Goal: Task Accomplishment & Management: Complete application form

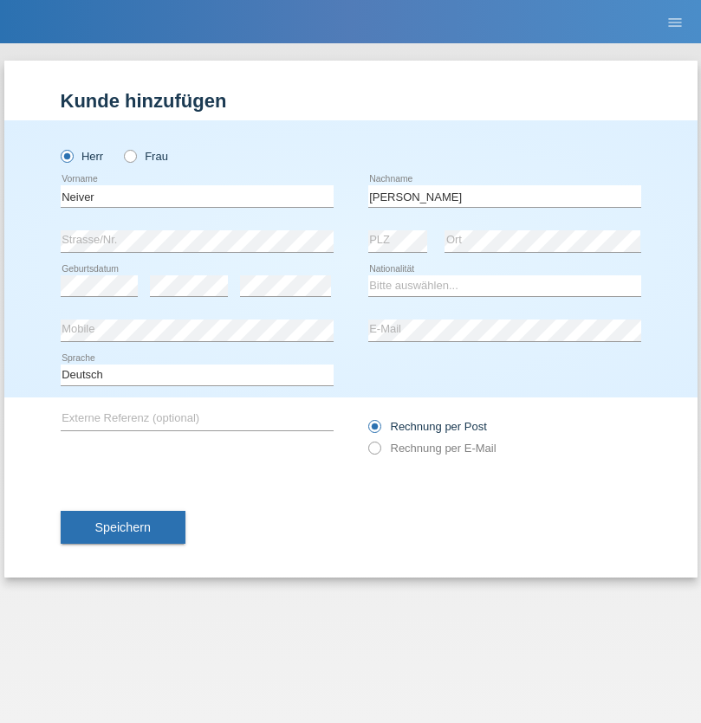
type input "[PERSON_NAME]"
select select "CO"
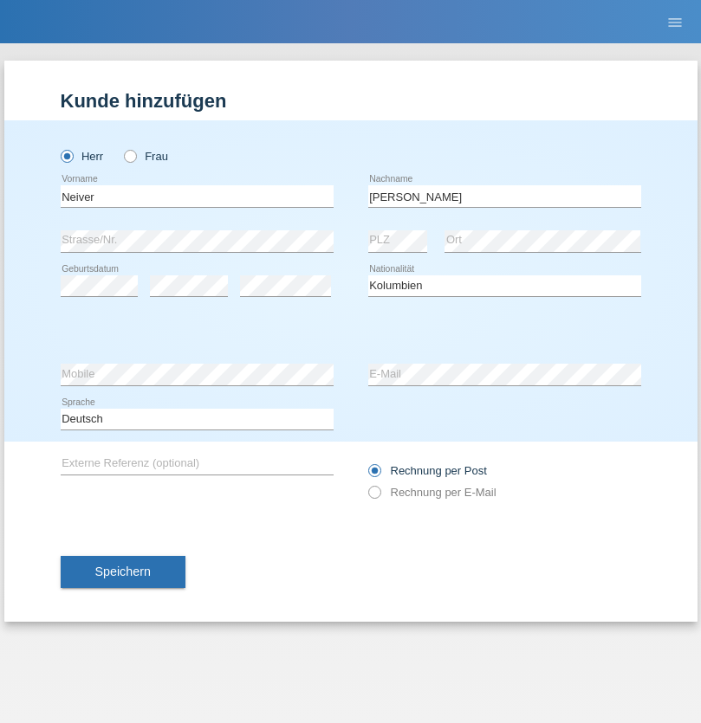
select select "C"
select select "20"
select select "12"
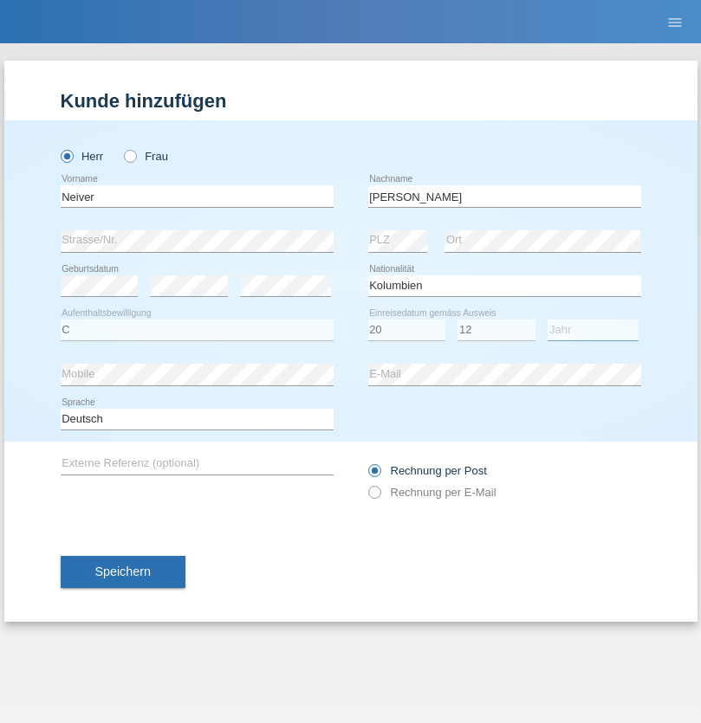
select select "2008"
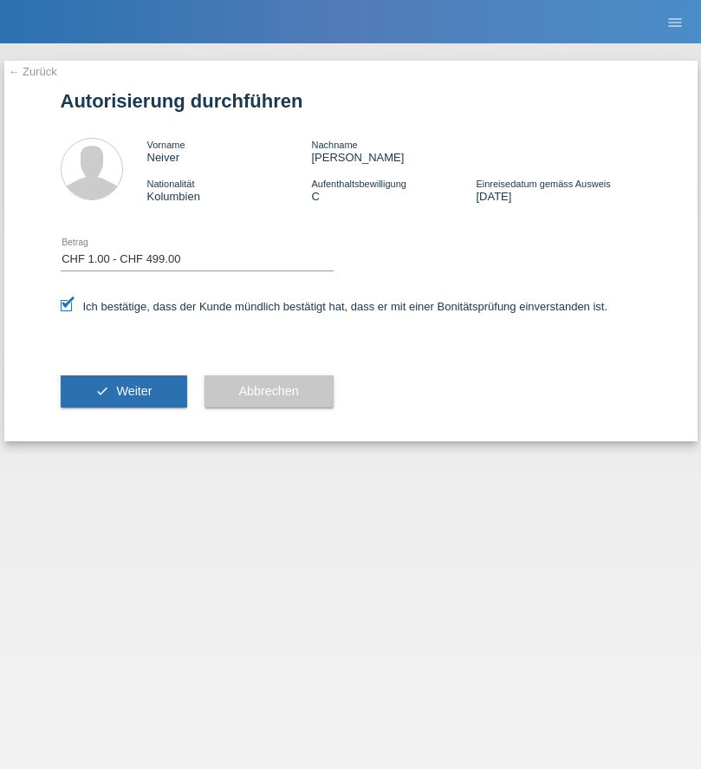
select select "1"
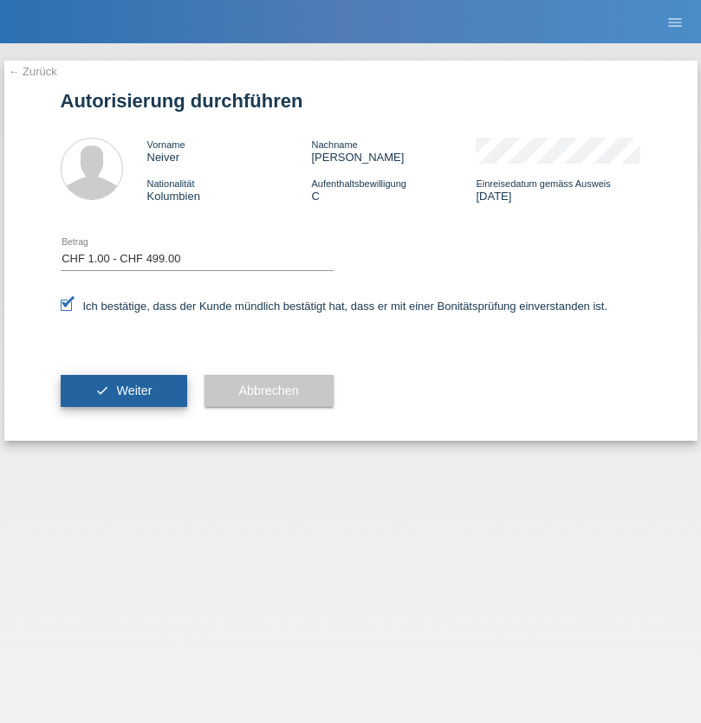
click at [123, 391] on span "Weiter" at bounding box center [134, 391] width 36 height 14
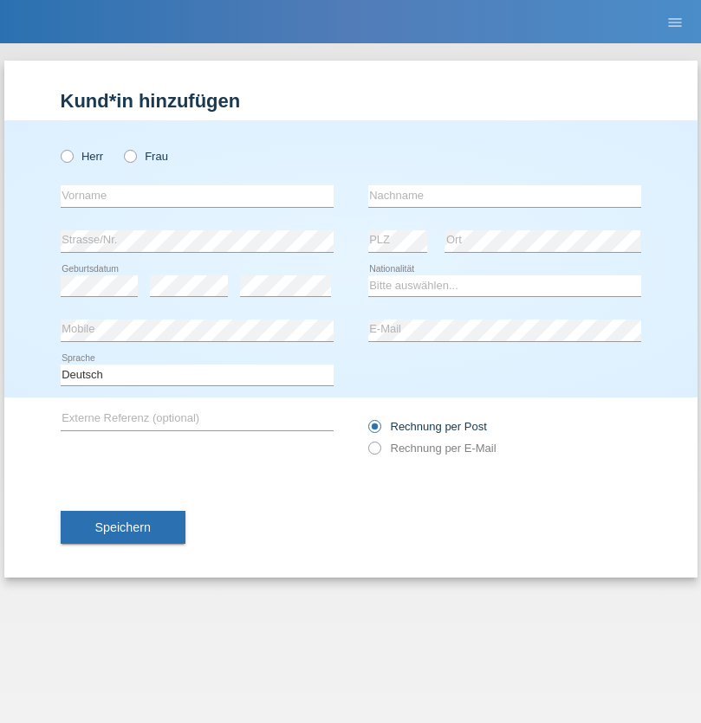
radio input "true"
click at [197, 196] on input "text" at bounding box center [197, 196] width 273 height 22
type input "Varga"
click at [504, 196] on input "text" at bounding box center [504, 196] width 273 height 22
type input "Florin"
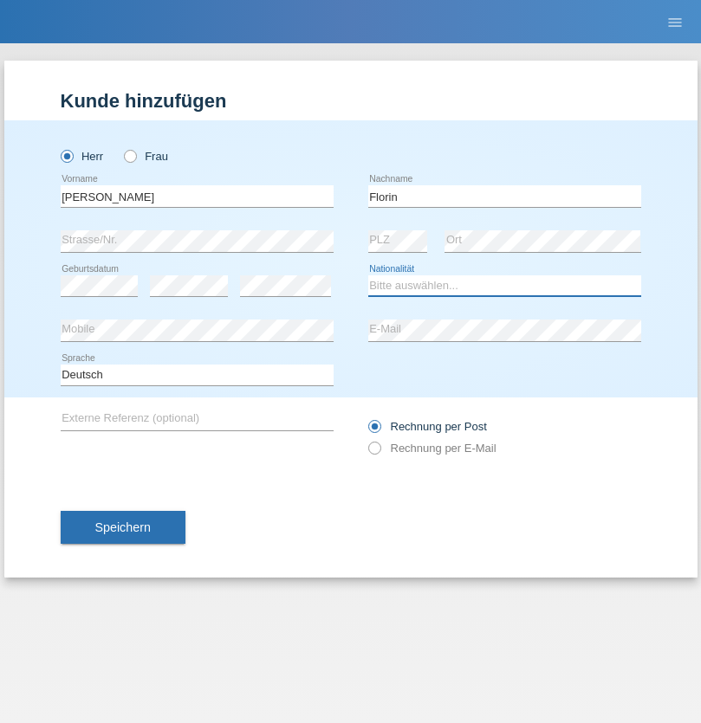
select select "RO"
select select "C"
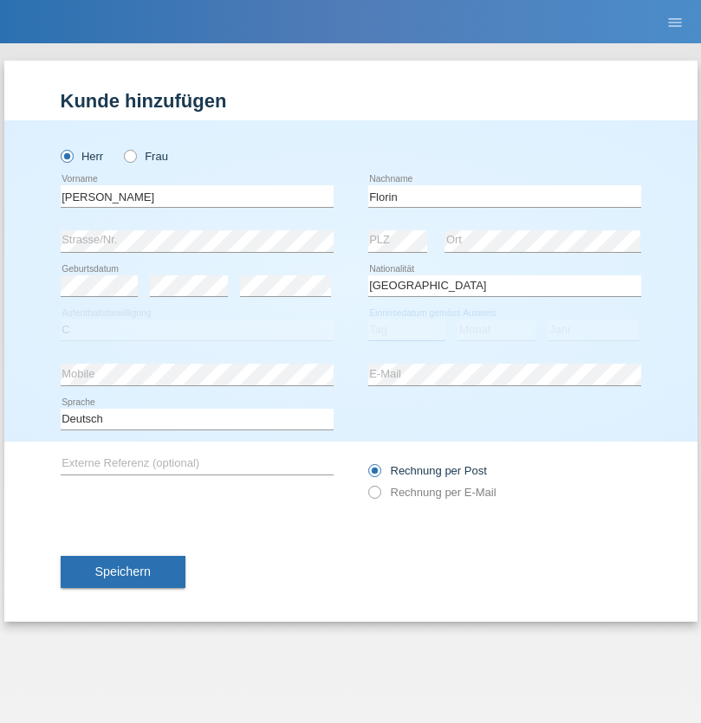
select select "29"
select select "02"
select select "2021"
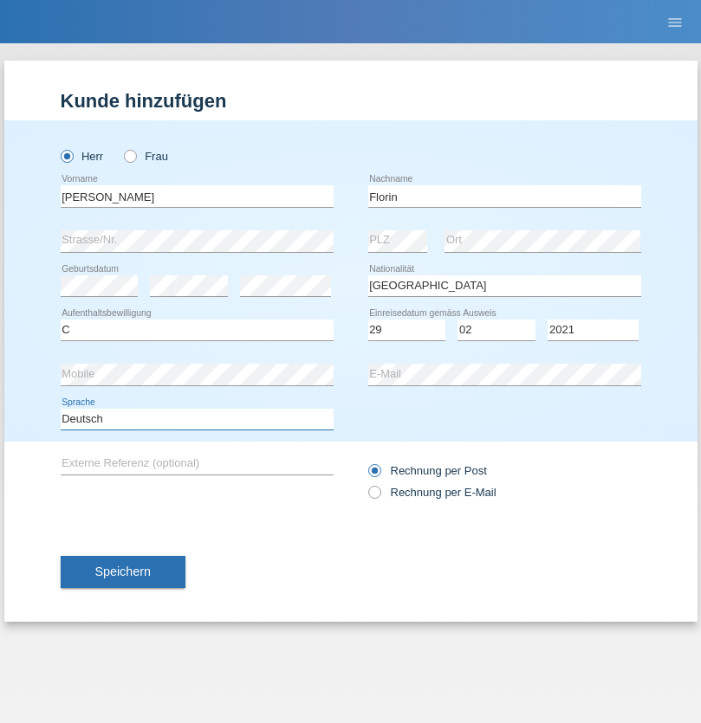
select select "en"
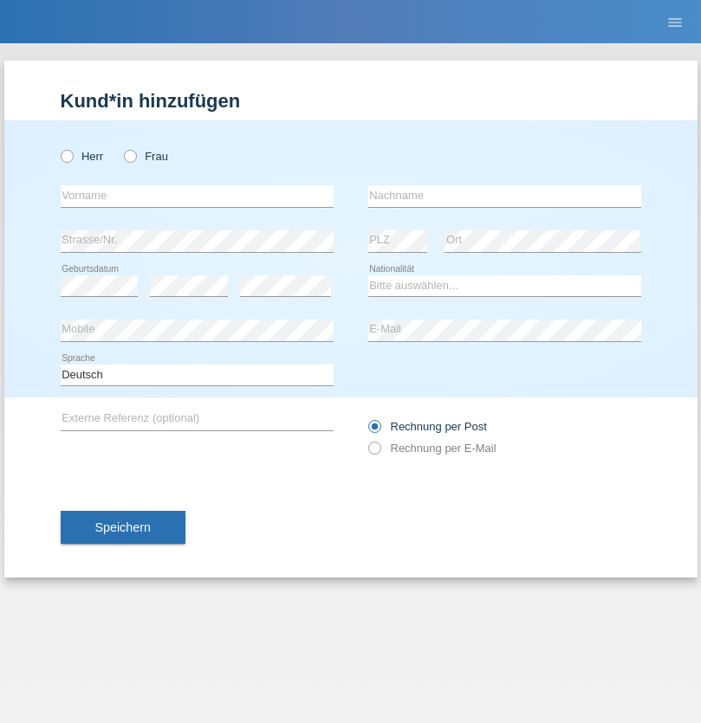
radio input "true"
click at [197, 196] on input "text" at bounding box center [197, 196] width 273 height 22
type input "Ruth"
click at [504, 196] on input "text" at bounding box center [504, 196] width 273 height 22
type input "Krebs"
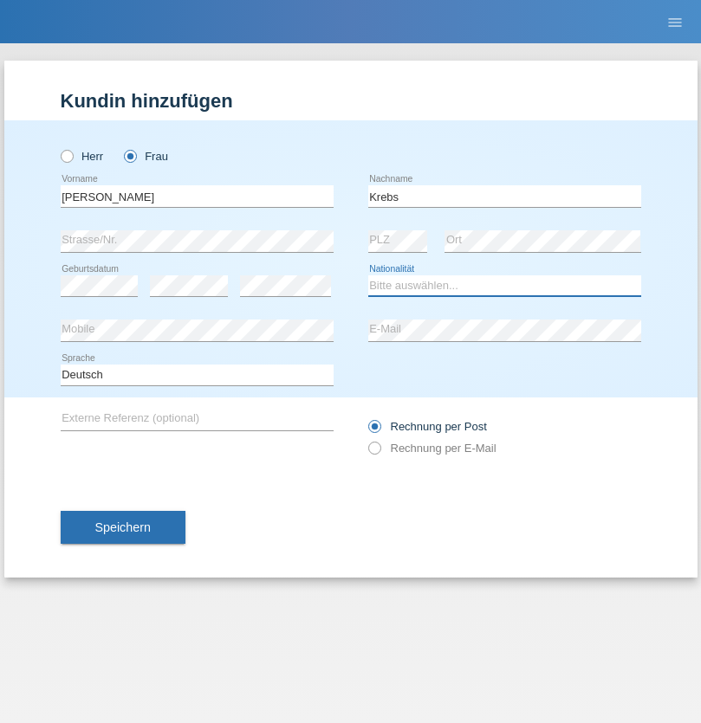
select select "CH"
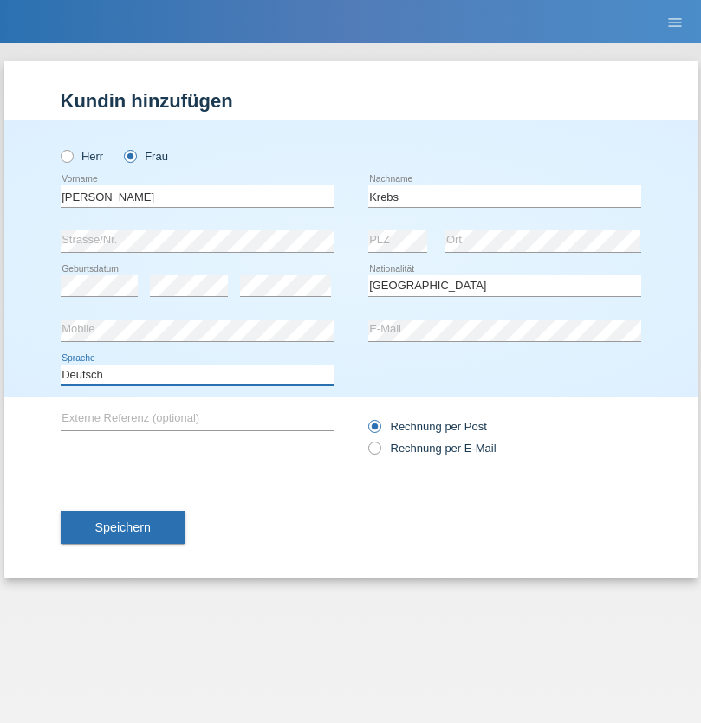
select select "en"
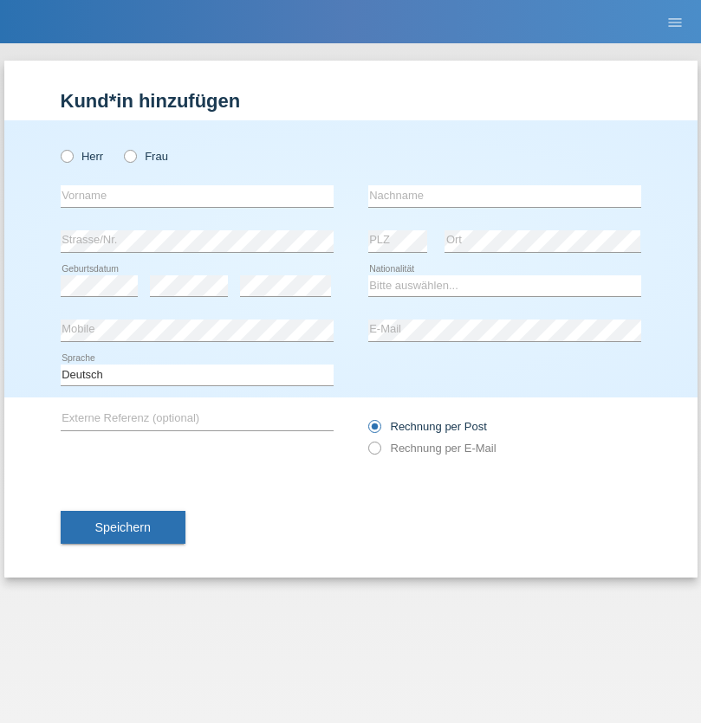
radio input "true"
click at [197, 196] on input "text" at bounding box center [197, 196] width 273 height 22
type input "Qovanaj"
click at [504, 196] on input "text" at bounding box center [504, 196] width 273 height 22
type input "Shaban"
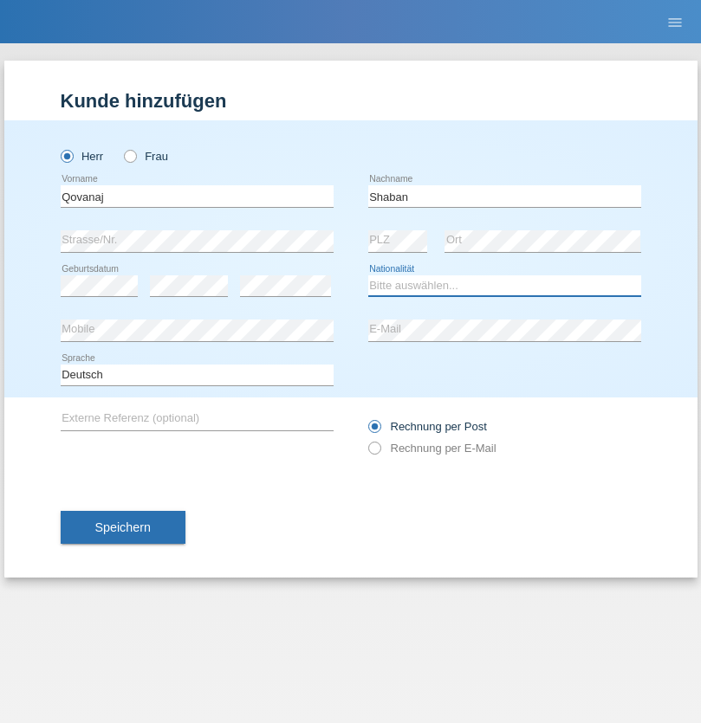
select select "CH"
radio input "true"
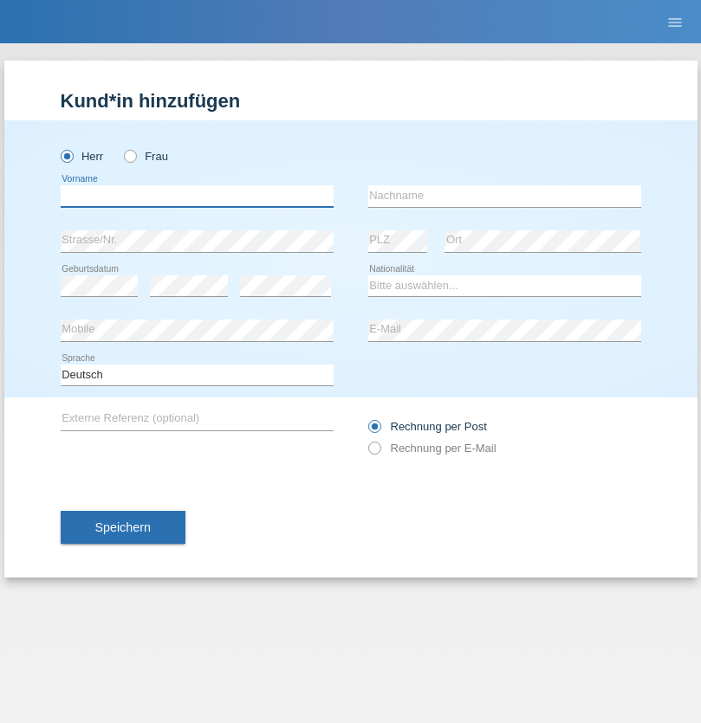
click at [197, 196] on input "text" at bounding box center [197, 196] width 273 height 22
type input "Flückiger"
click at [504, 196] on input "text" at bounding box center [504, 196] width 273 height 22
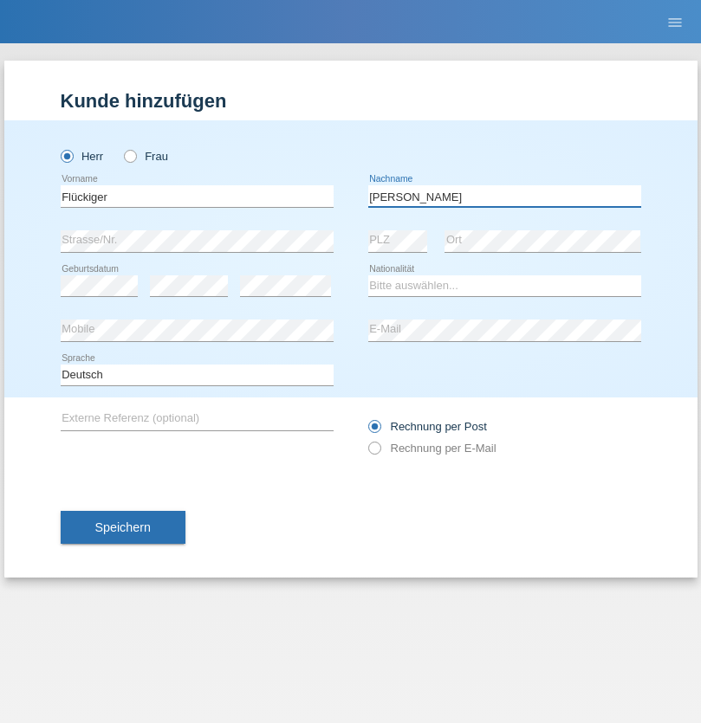
type input "Andreas"
select select "CH"
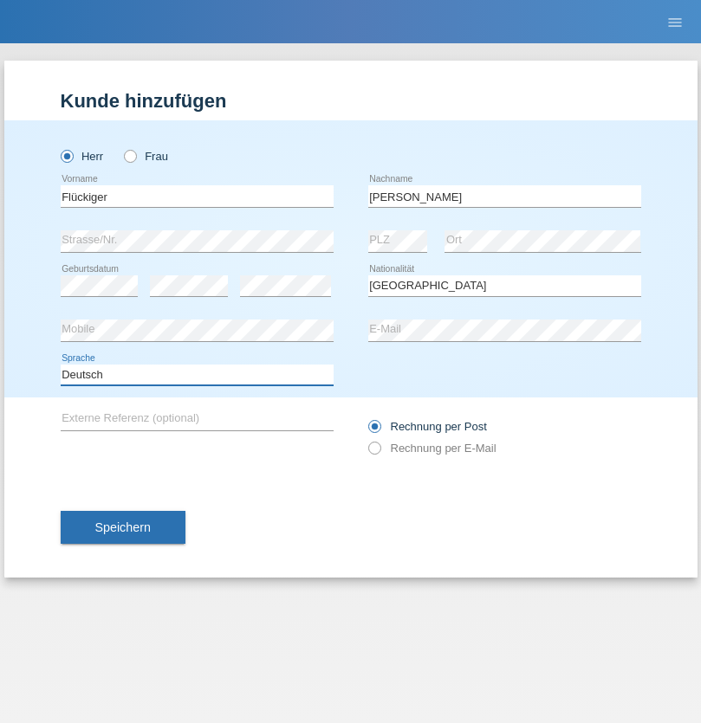
select select "en"
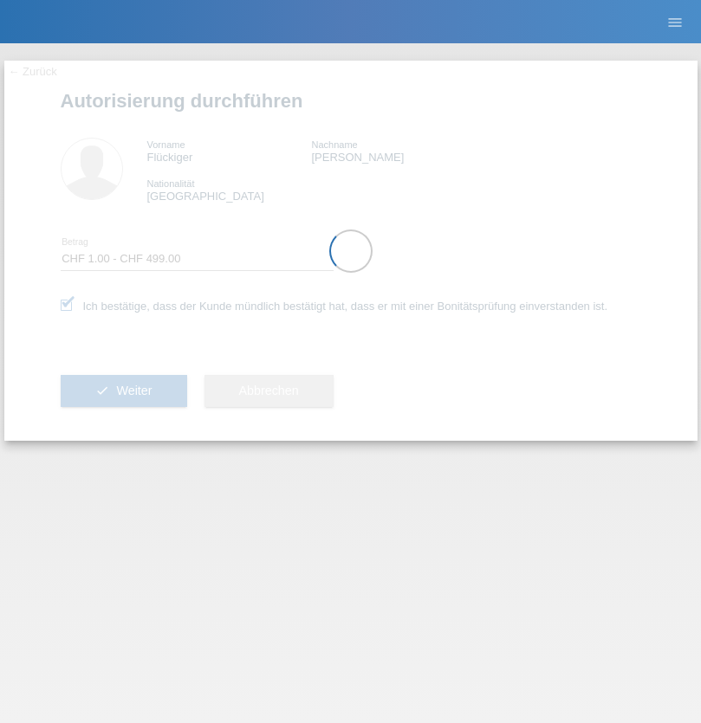
select select "1"
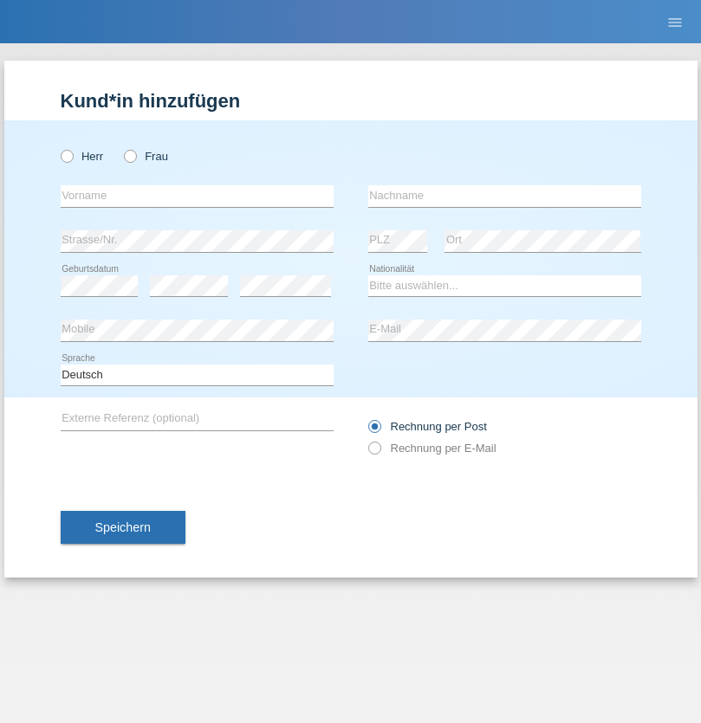
radio input "true"
click at [197, 196] on input "text" at bounding box center [197, 196] width 273 height 22
type input "deari"
click at [504, 196] on input "text" at bounding box center [504, 196] width 273 height 22
type input "medjait"
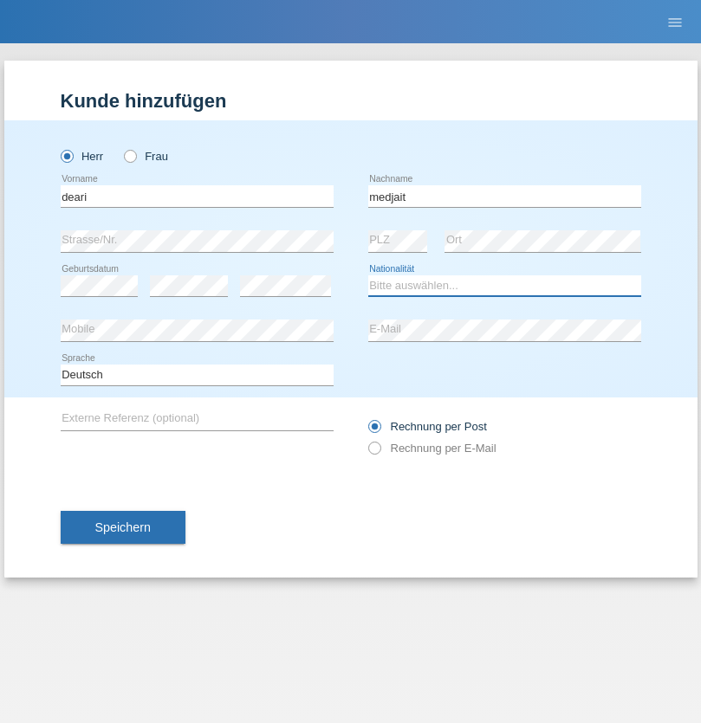
select select "MK"
select select "C"
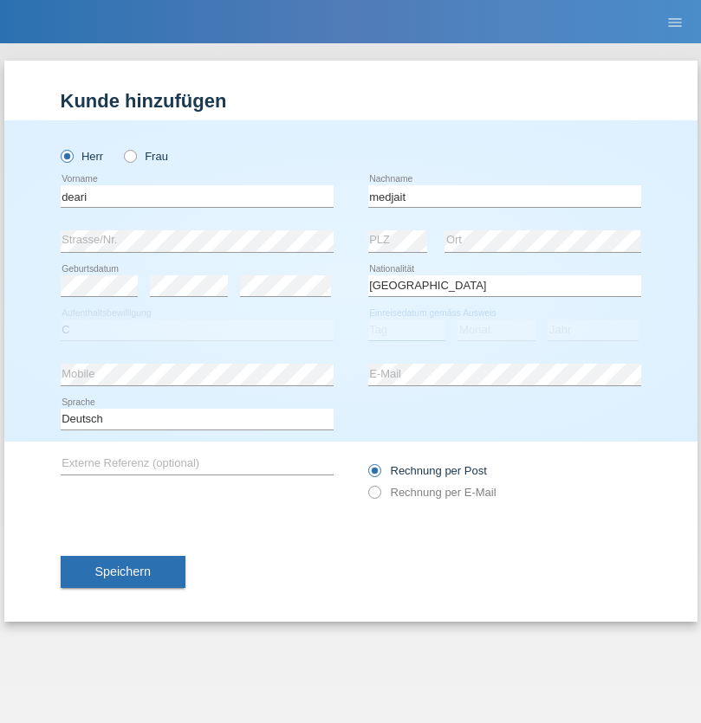
select select "18"
select select "08"
select select "1985"
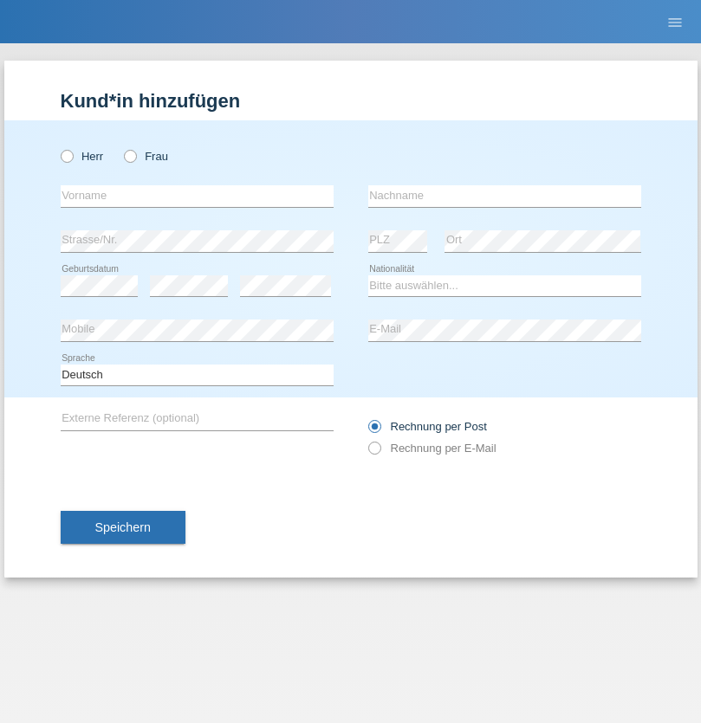
radio input "true"
click at [197, 196] on input "text" at bounding box center [197, 196] width 273 height 22
type input "Volkan"
click at [504, 196] on input "text" at bounding box center [504, 196] width 273 height 22
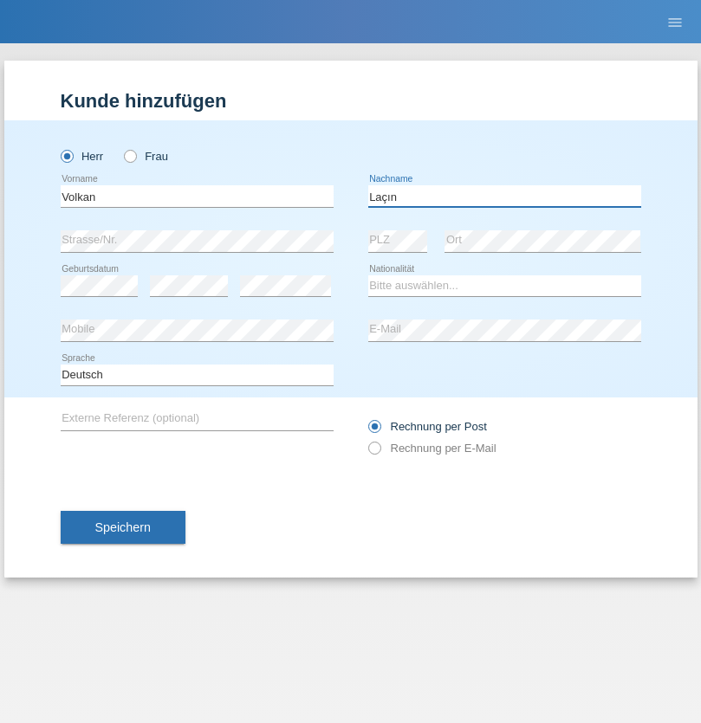
type input "Laçın"
select select "TR"
select select "C"
select select "06"
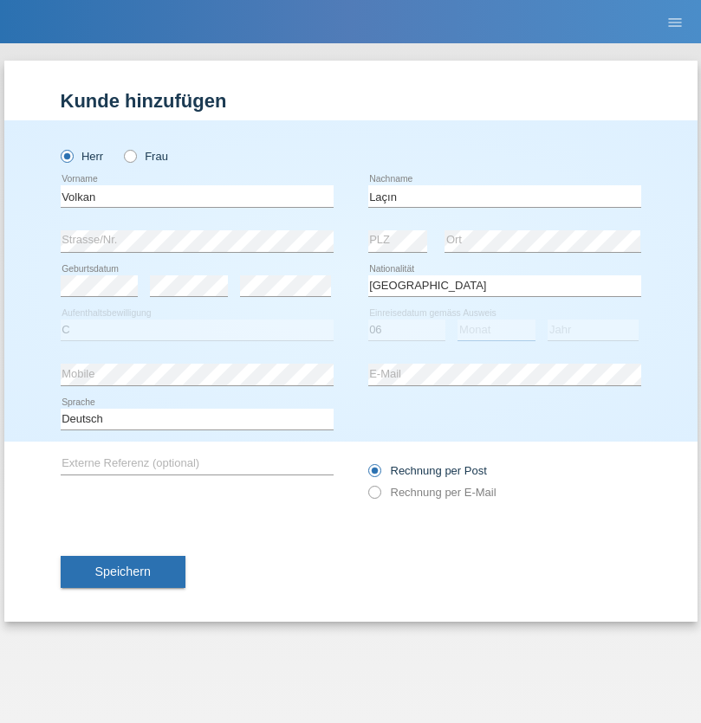
select select "04"
select select "2021"
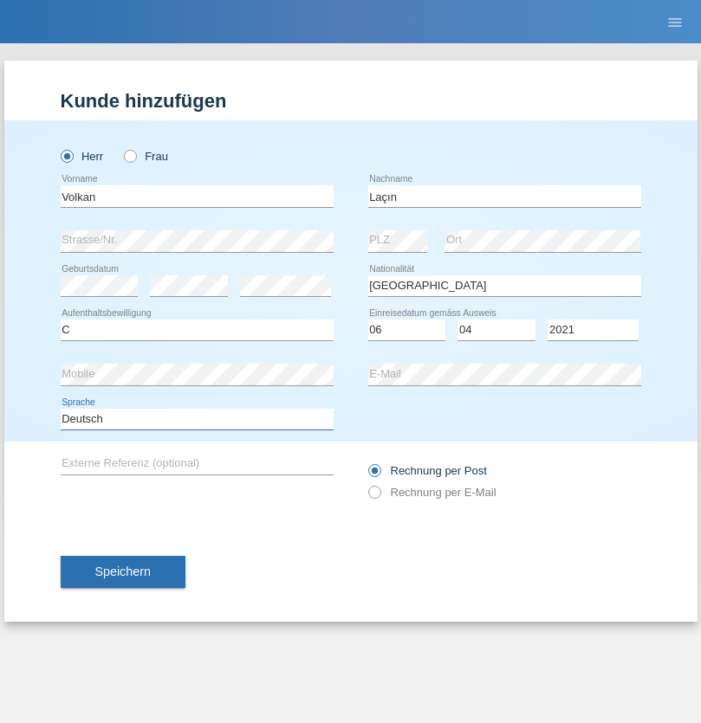
select select "en"
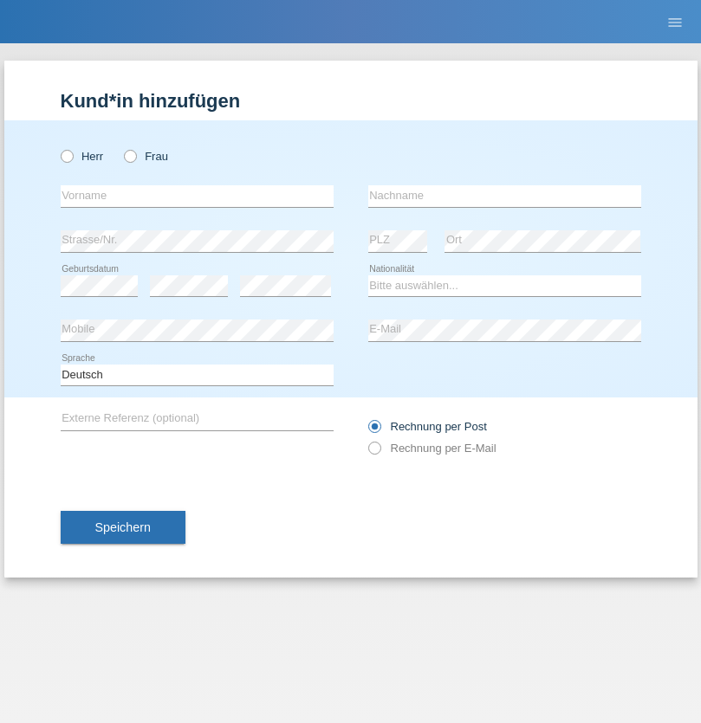
radio input "true"
click at [197, 196] on input "text" at bounding box center [197, 196] width 273 height 22
type input "Volkan"
click at [504, 196] on input "text" at bounding box center [504, 196] width 273 height 22
type input "Laçın"
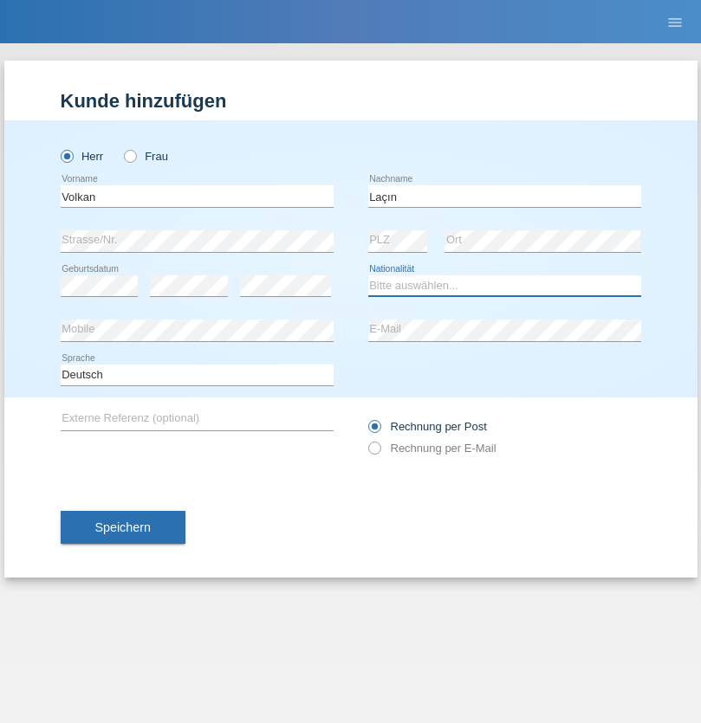
select select "TR"
select select "C"
select select "06"
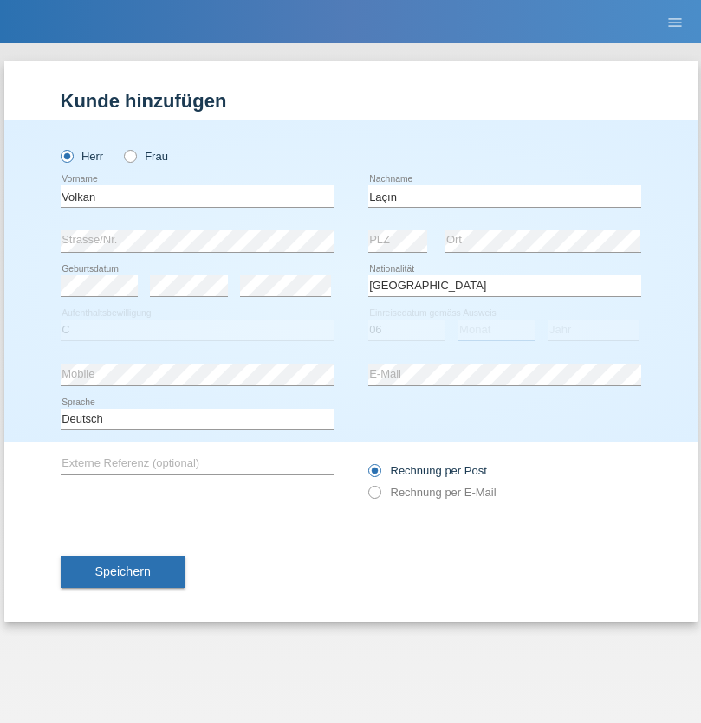
select select "04"
select select "2021"
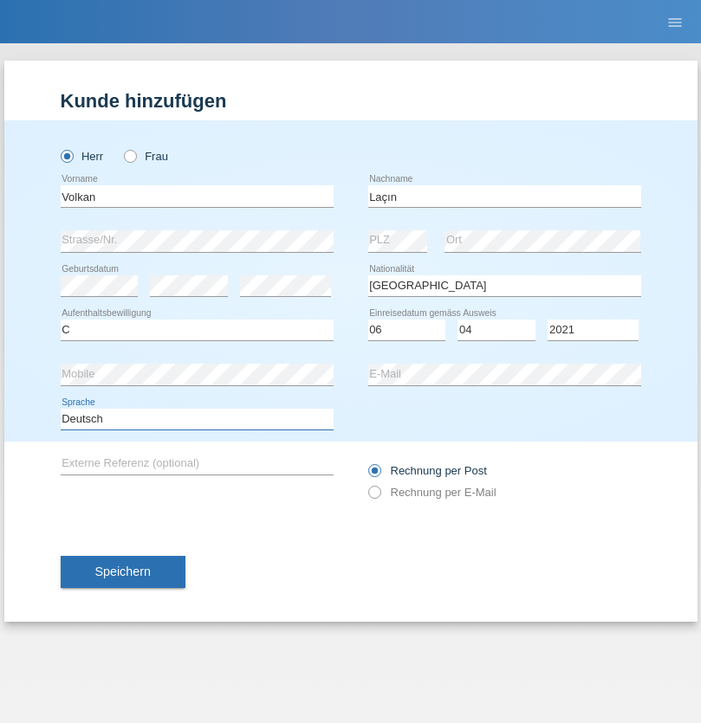
select select "en"
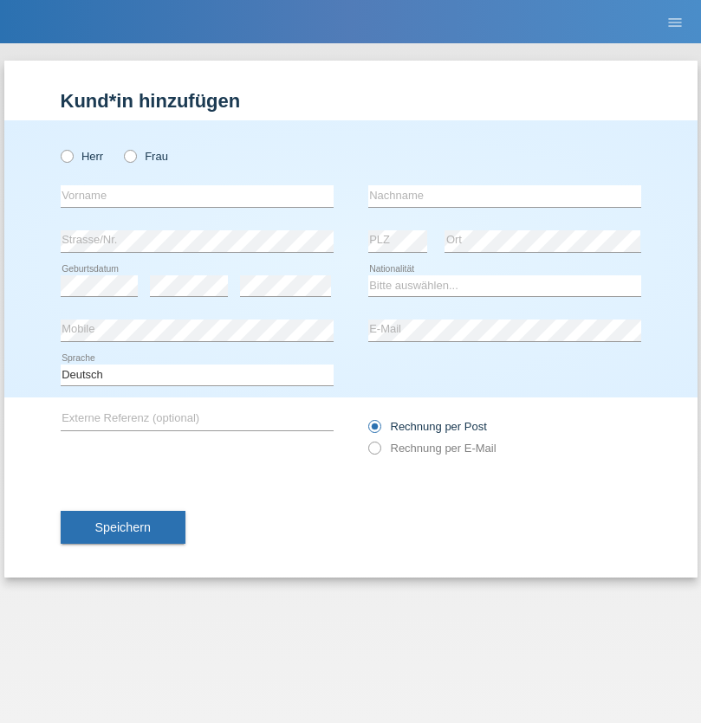
radio input "true"
click at [197, 196] on input "text" at bounding box center [197, 196] width 273 height 22
type input "[PERSON_NAME]"
click at [504, 196] on input "text" at bounding box center [504, 196] width 273 height 22
type input "löffel"
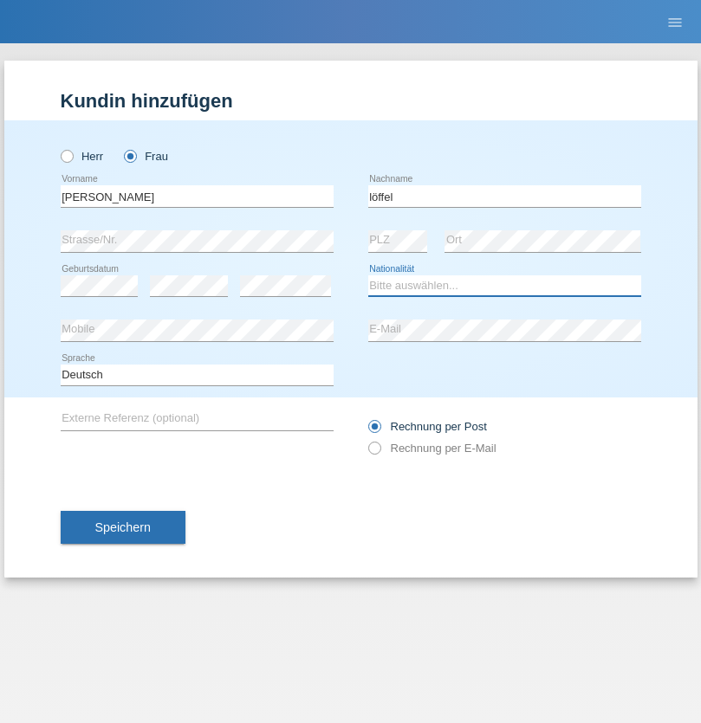
select select "CH"
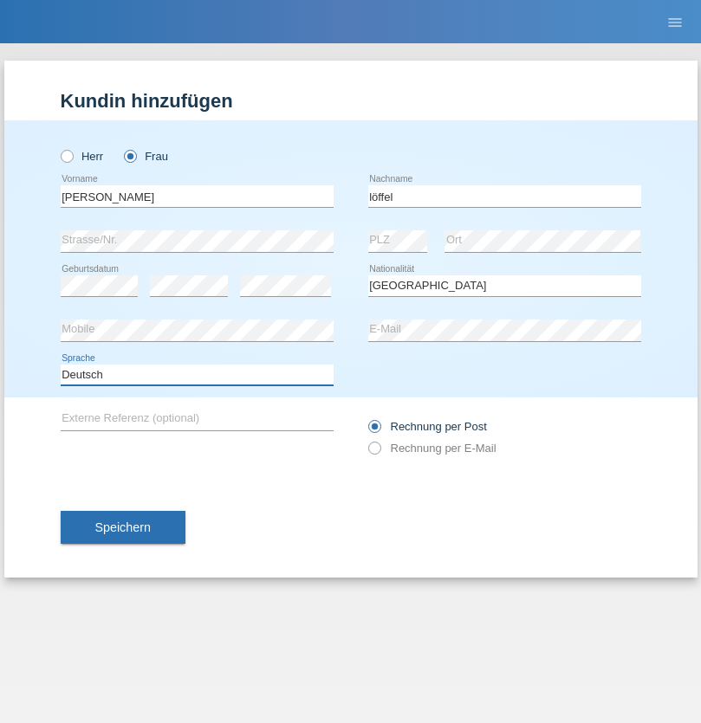
select select "en"
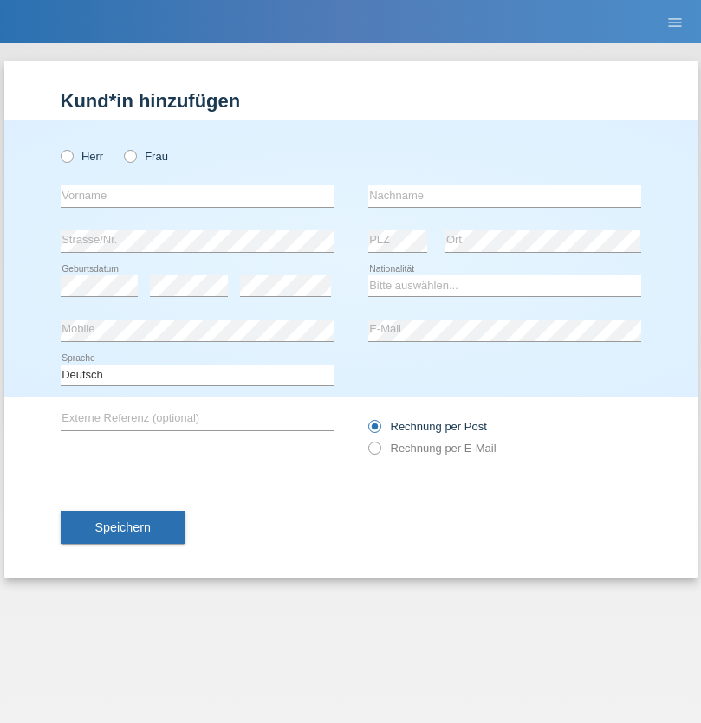
radio input "true"
click at [197, 196] on input "text" at bounding box center [197, 196] width 273 height 22
type input "Matusa"
click at [504, 196] on input "text" at bounding box center [504, 196] width 273 height 22
type input "Marian valentin"
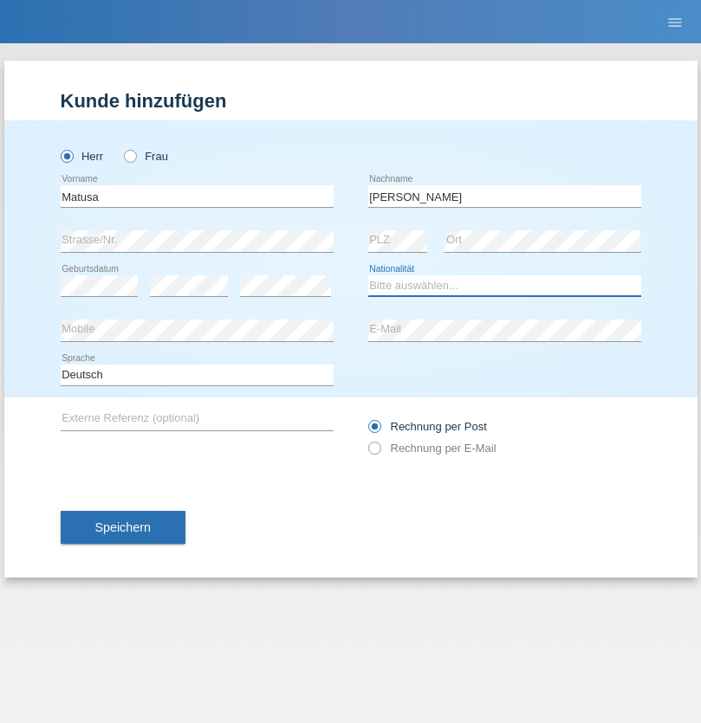
select select "RO"
select select "C"
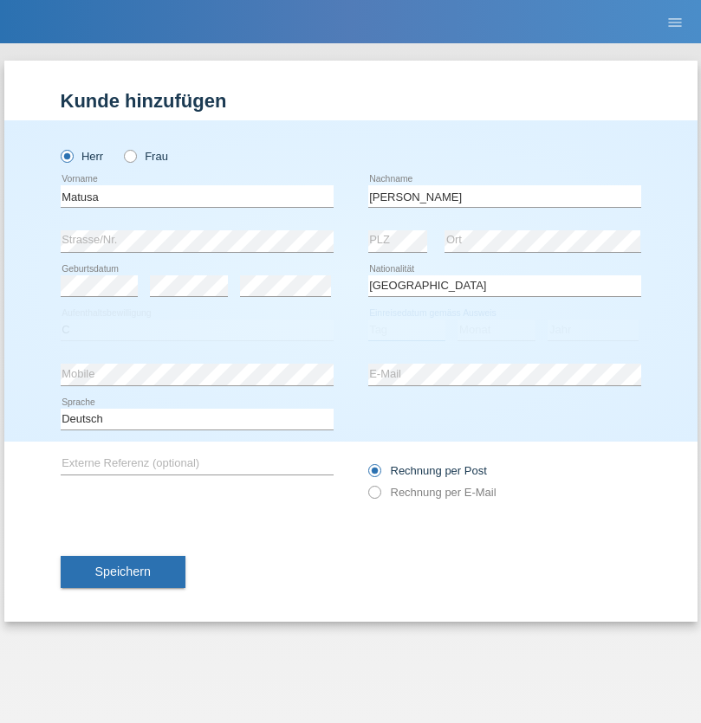
select select "01"
select select "06"
select select "2016"
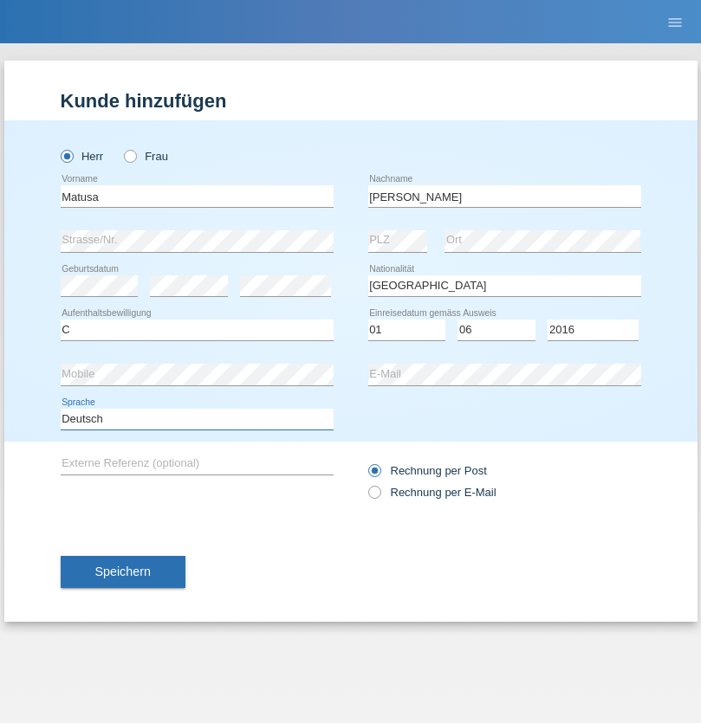
select select "en"
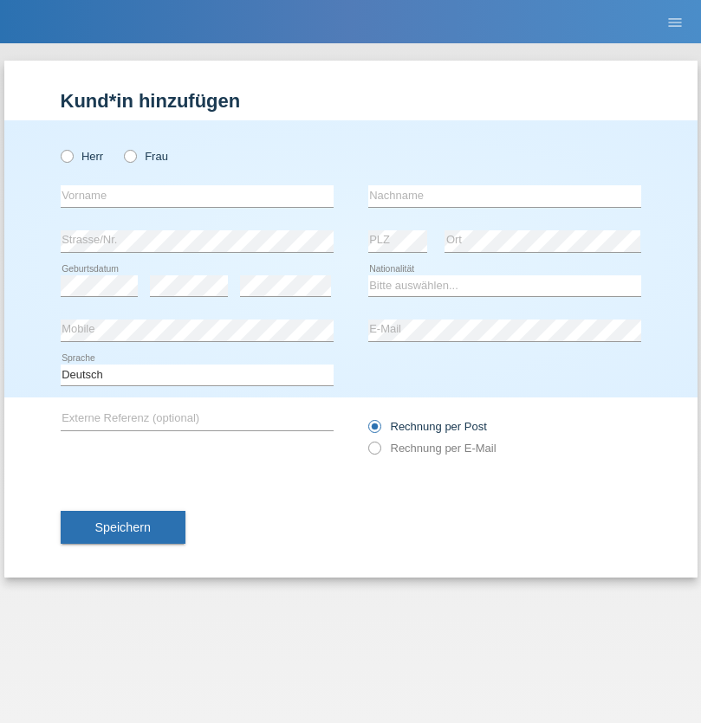
radio input "true"
click at [197, 196] on input "text" at bounding box center [197, 196] width 273 height 22
type input "[PERSON_NAME]"
click at [504, 196] on input "text" at bounding box center [504, 196] width 273 height 22
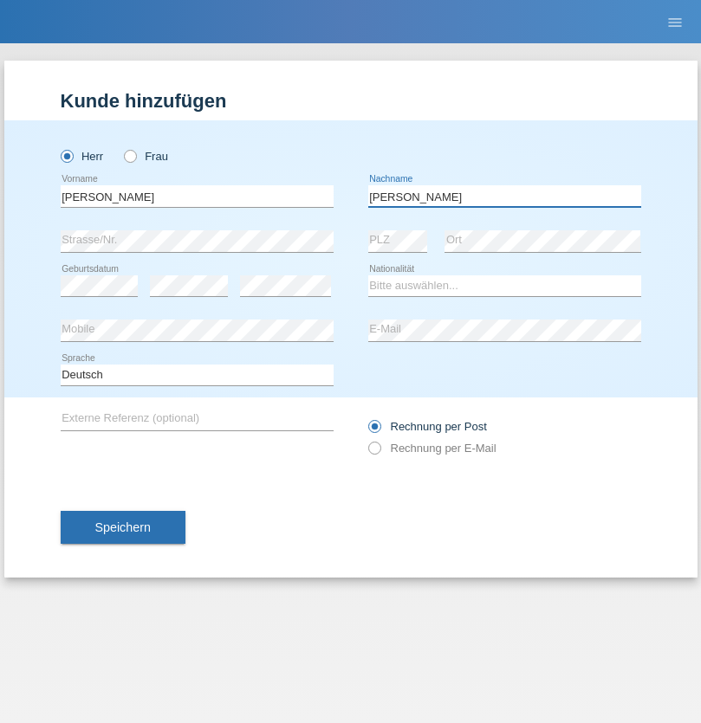
type input "[PERSON_NAME]"
select select "CH"
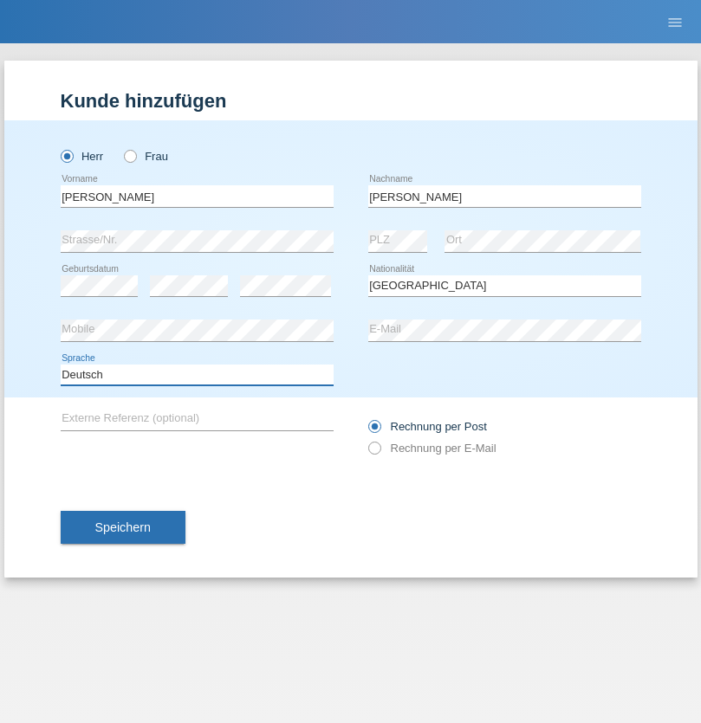
select select "en"
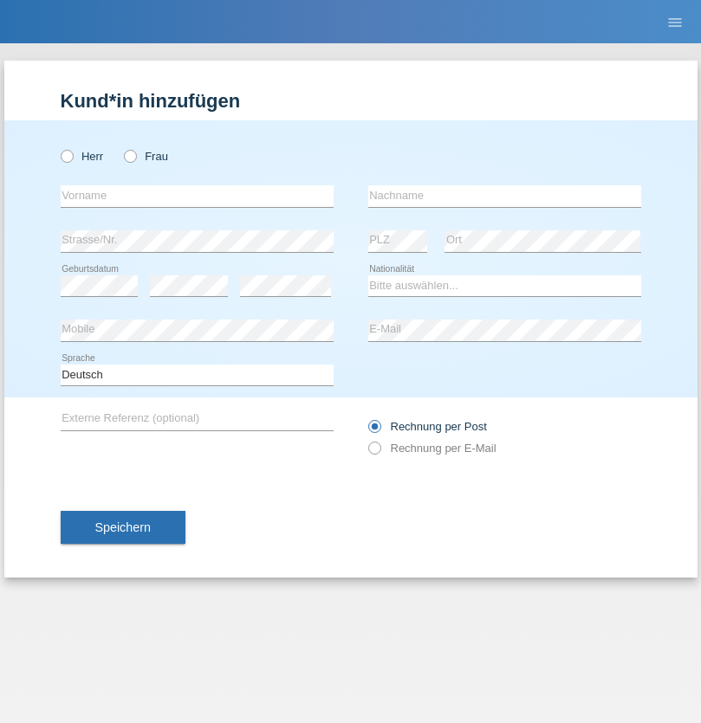
radio input "true"
click at [197, 196] on input "text" at bounding box center [197, 196] width 273 height 22
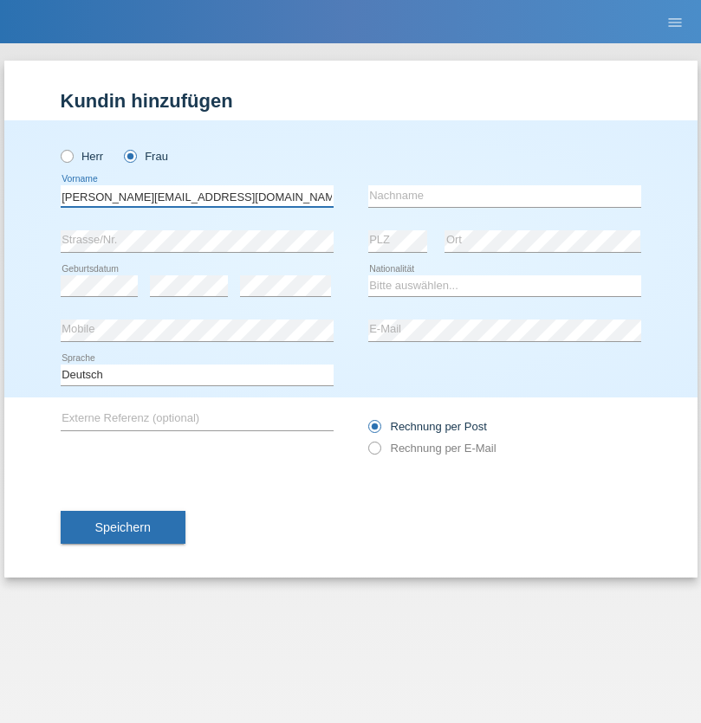
type input "[PERSON_NAME][EMAIL_ADDRESS][DOMAIN_NAME]"
click at [504, 196] on input "text" at bounding box center [504, 196] width 273 height 22
type input "Hylaj"
select select "CH"
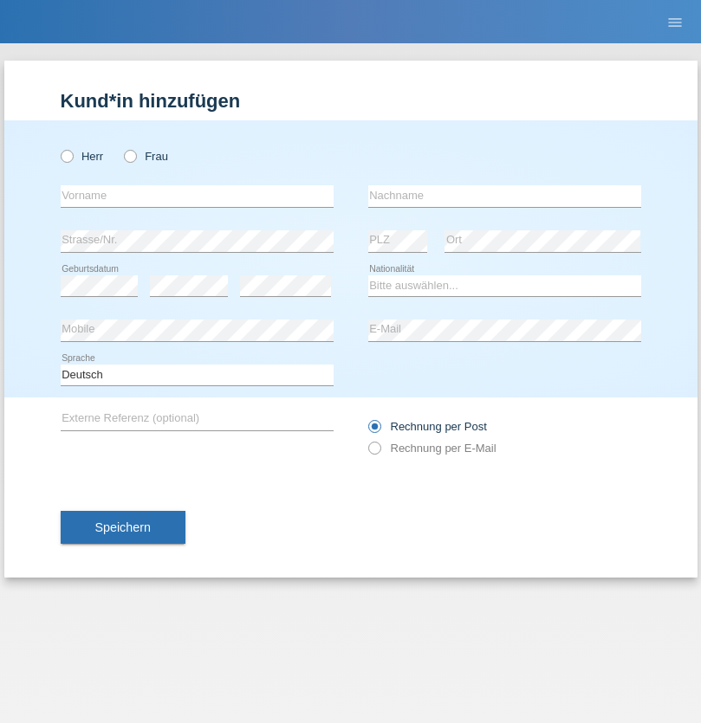
radio input "true"
click at [197, 196] on input "text" at bounding box center [197, 196] width 273 height 22
type input "luka"
click at [504, 196] on input "text" at bounding box center [504, 196] width 273 height 22
type input "kocic"
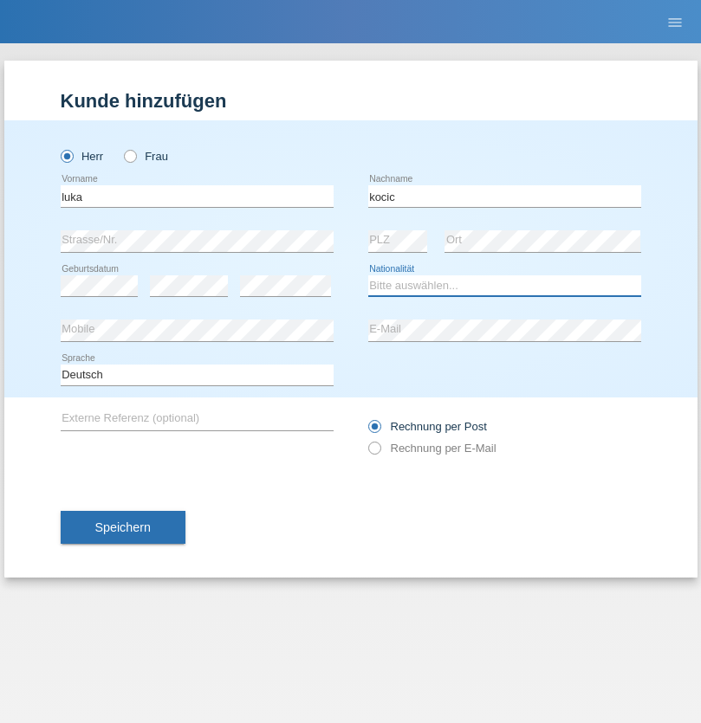
select select "RS"
select select "C"
select select "21"
select select "04"
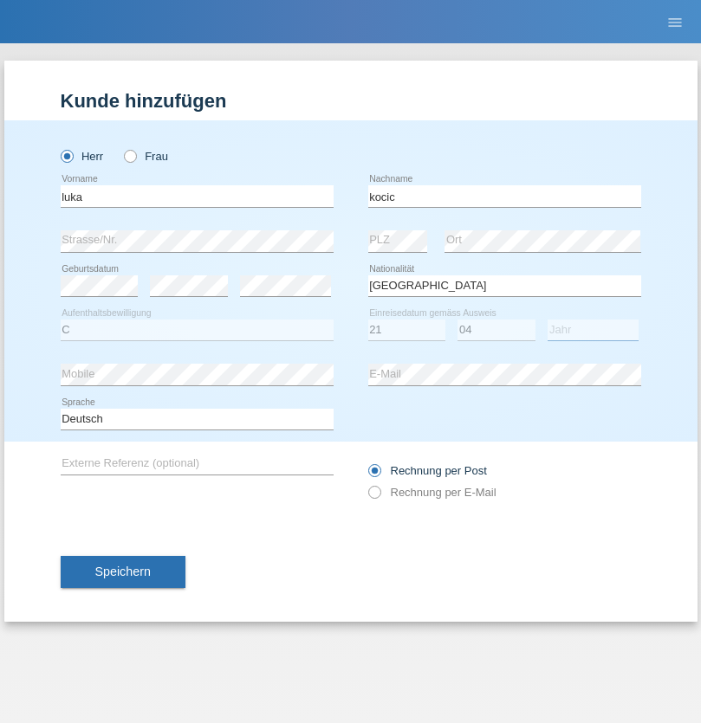
select select "1999"
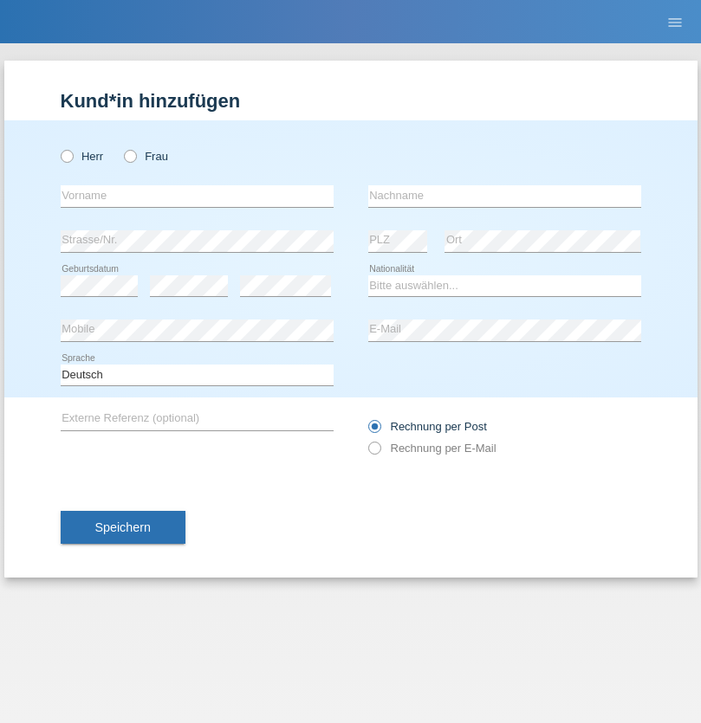
radio input "true"
click at [197, 196] on input "text" at bounding box center [197, 196] width 273 height 22
type input "Marian"
click at [504, 196] on input "text" at bounding box center [504, 196] width 273 height 22
type input "Matusa"
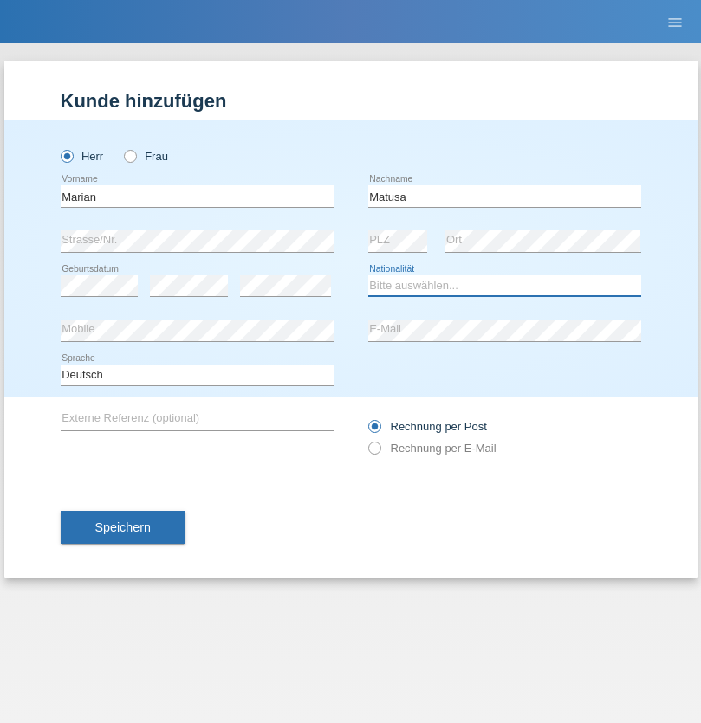
select select "RO"
select select "C"
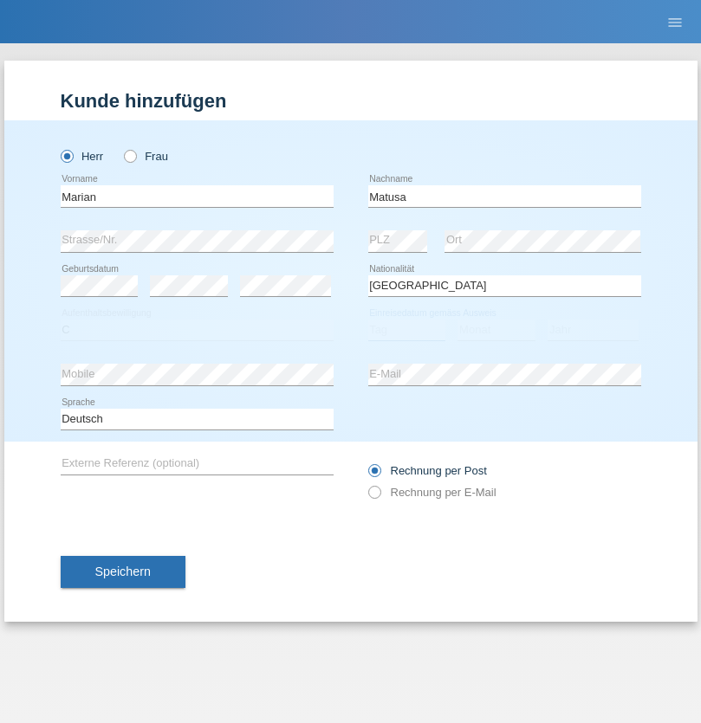
select select "01"
select select "06"
select select "2016"
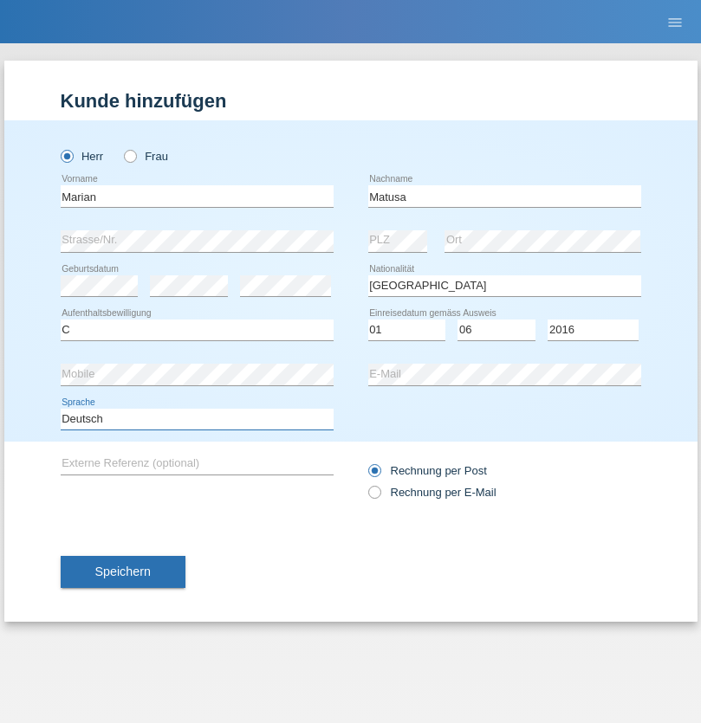
select select "en"
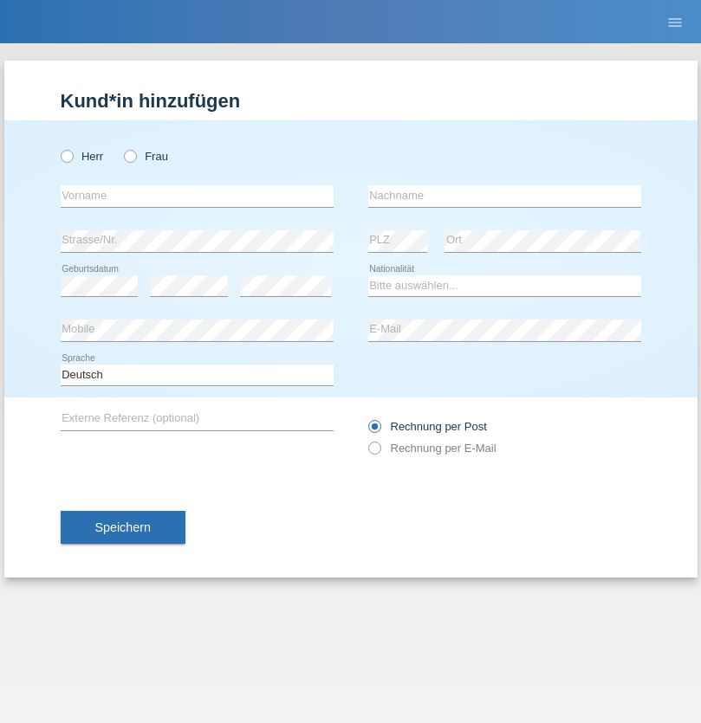
radio input "true"
click at [197, 196] on input "text" at bounding box center [197, 196] width 273 height 22
type input "Marco"
click at [504, 196] on input "text" at bounding box center [504, 196] width 273 height 22
type input "Weinlein"
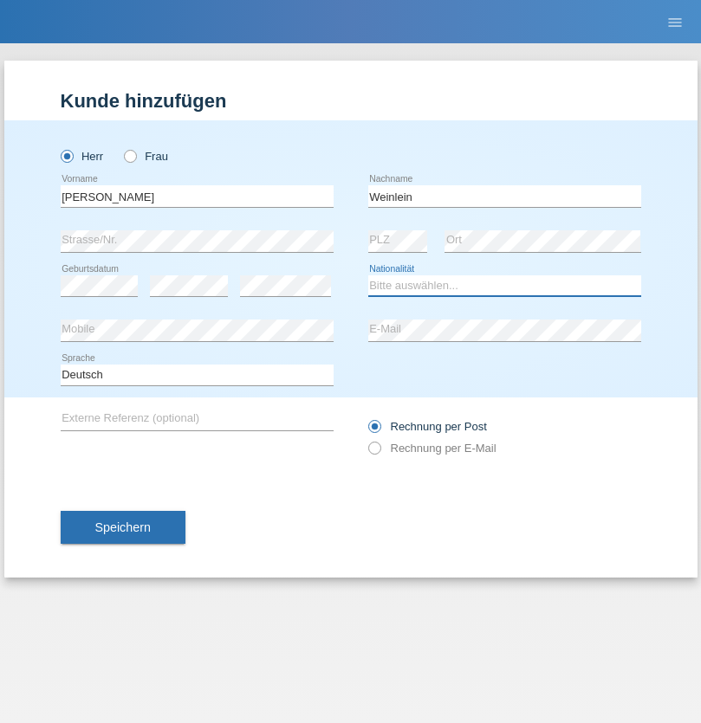
select select "CH"
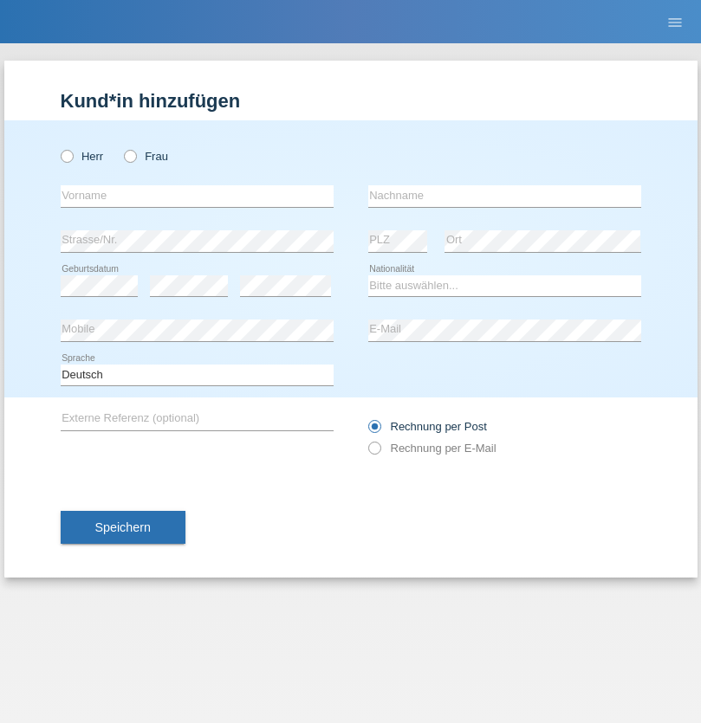
radio input "true"
click at [197, 196] on input "text" at bounding box center [197, 196] width 273 height 22
type input "Jashari lmeri"
click at [504, 196] on input "text" at bounding box center [504, 196] width 273 height 22
type input "Rabije"
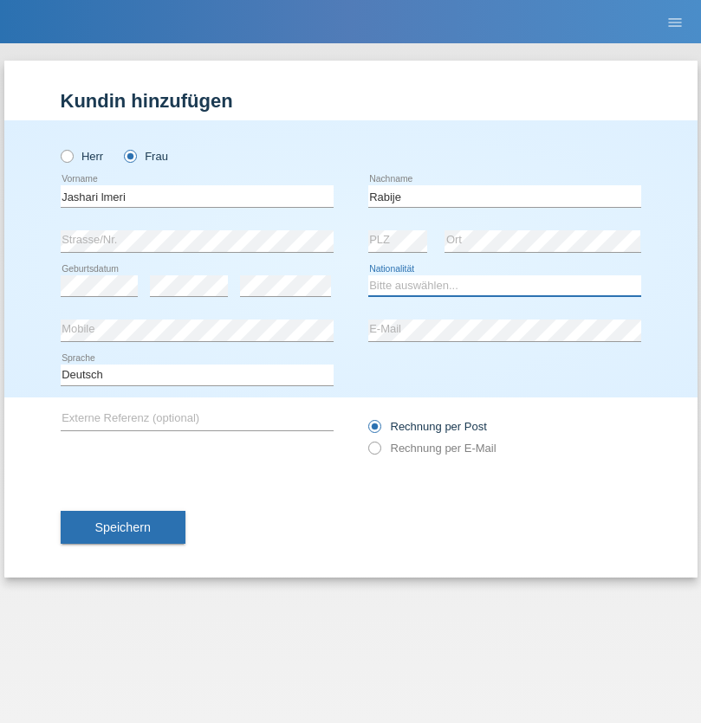
select select "CH"
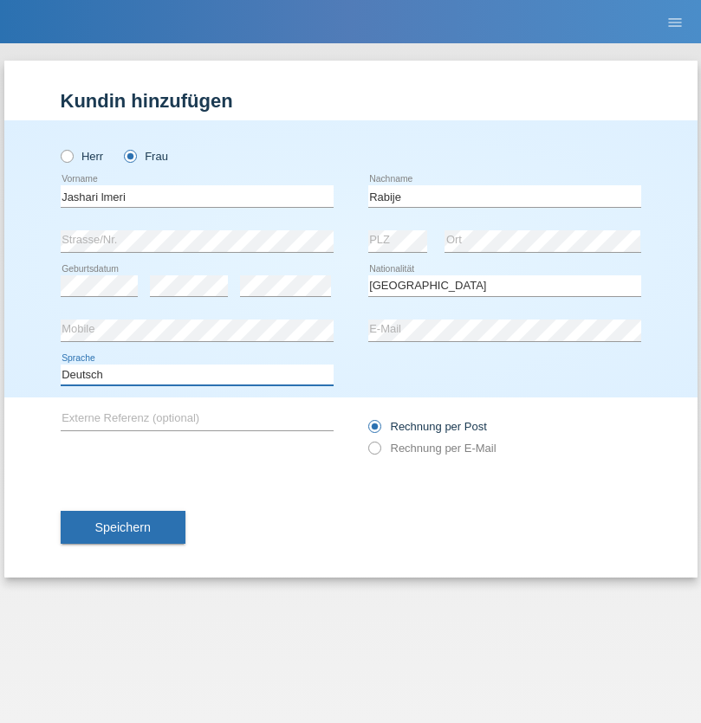
select select "en"
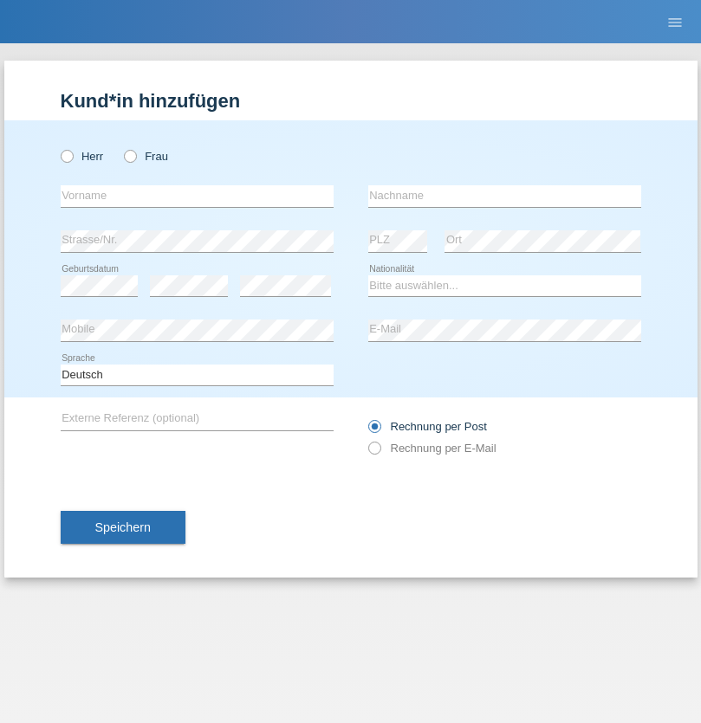
radio input "true"
click at [197, 196] on input "text" at bounding box center [197, 196] width 273 height 22
type input "firat"
click at [504, 196] on input "text" at bounding box center [504, 196] width 273 height 22
type input "kara"
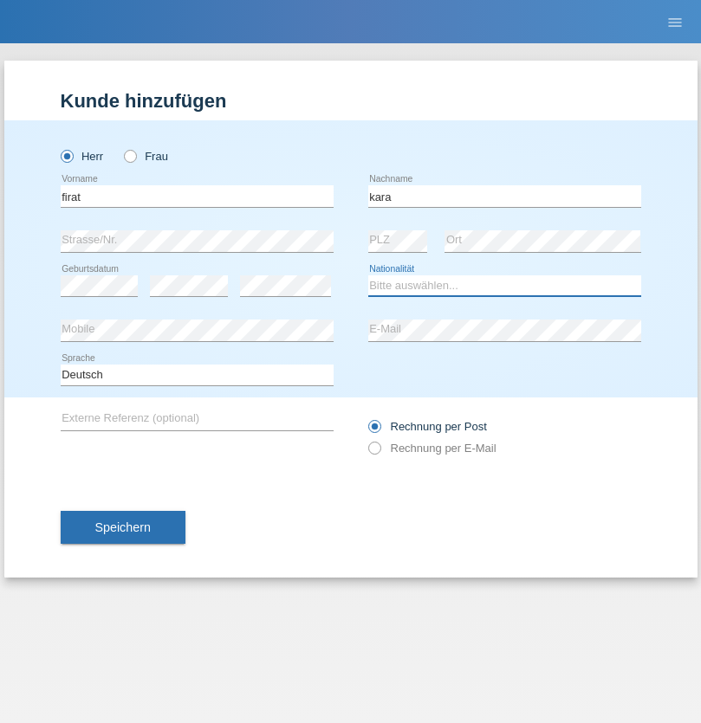
select select "CH"
radio input "true"
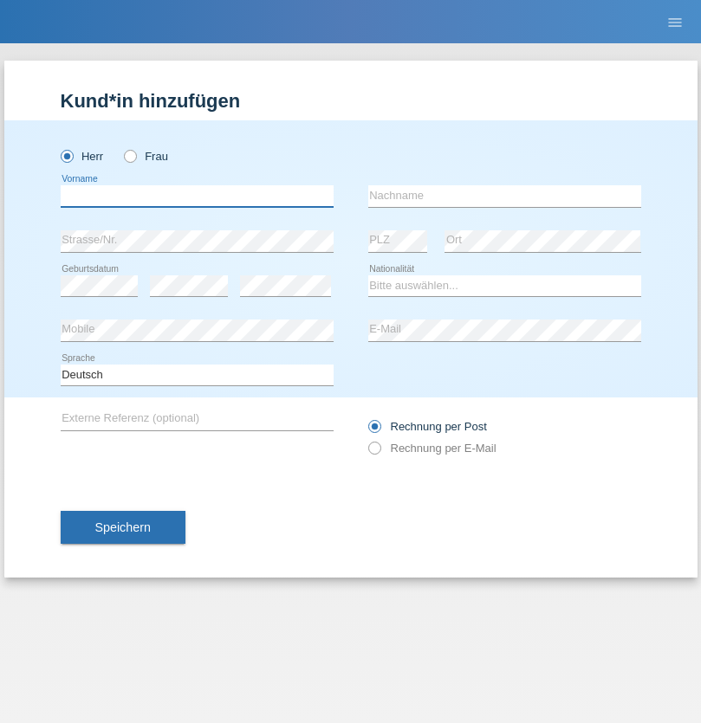
click at [197, 196] on input "text" at bounding box center [197, 196] width 273 height 22
type input "Gigov"
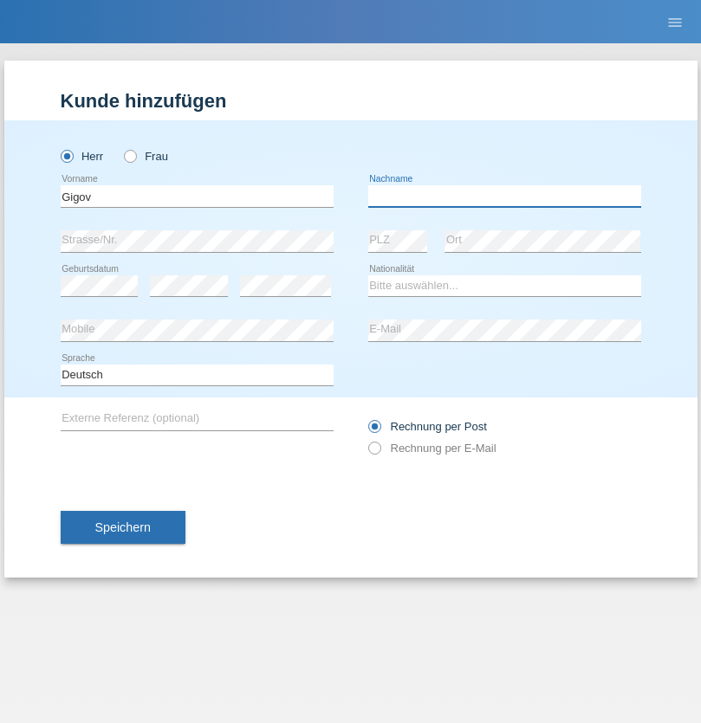
click at [504, 196] on input "text" at bounding box center [504, 196] width 273 height 22
type input "Zhan"
select select "BG"
select select "C"
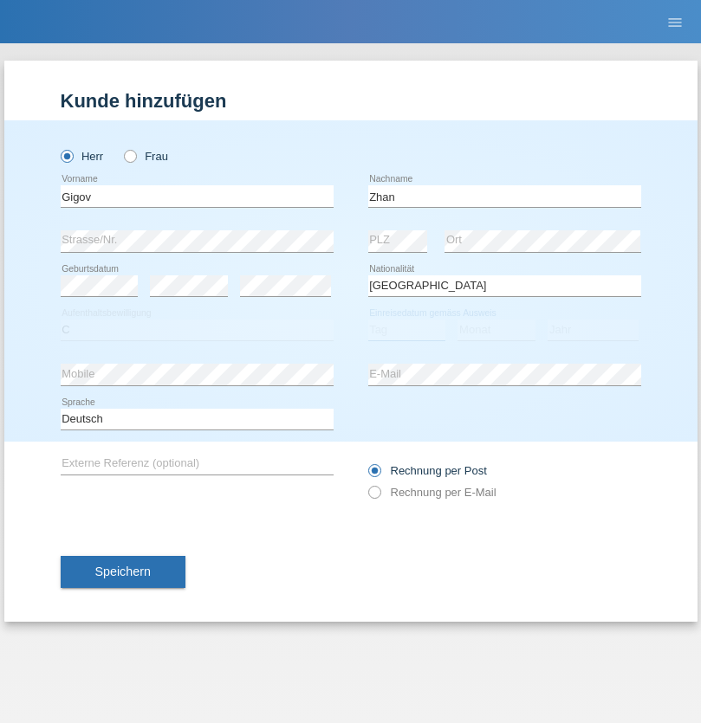
select select "23"
select select "10"
select select "2021"
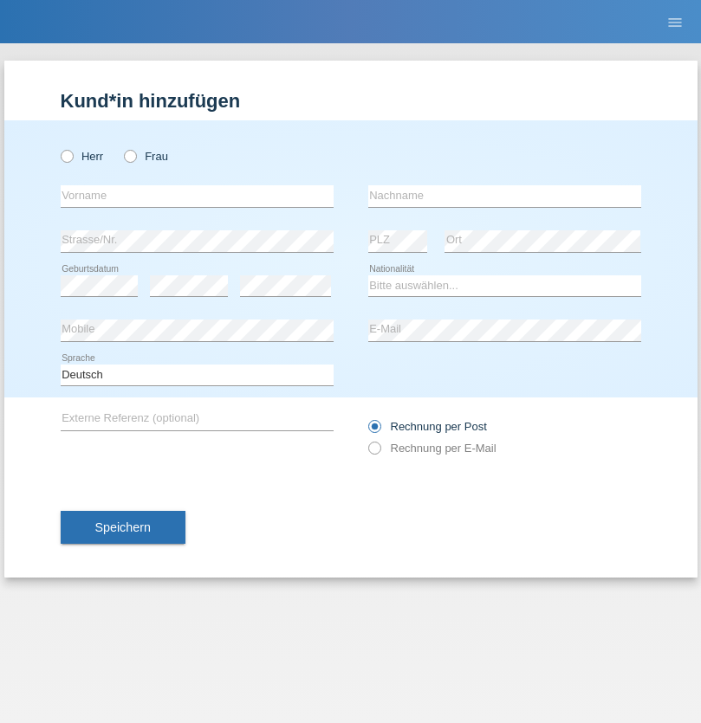
radio input "true"
click at [197, 196] on input "text" at bounding box center [197, 196] width 273 height 22
type input "Amand"
click at [504, 196] on input "text" at bounding box center [504, 196] width 273 height 22
type input "Pires"
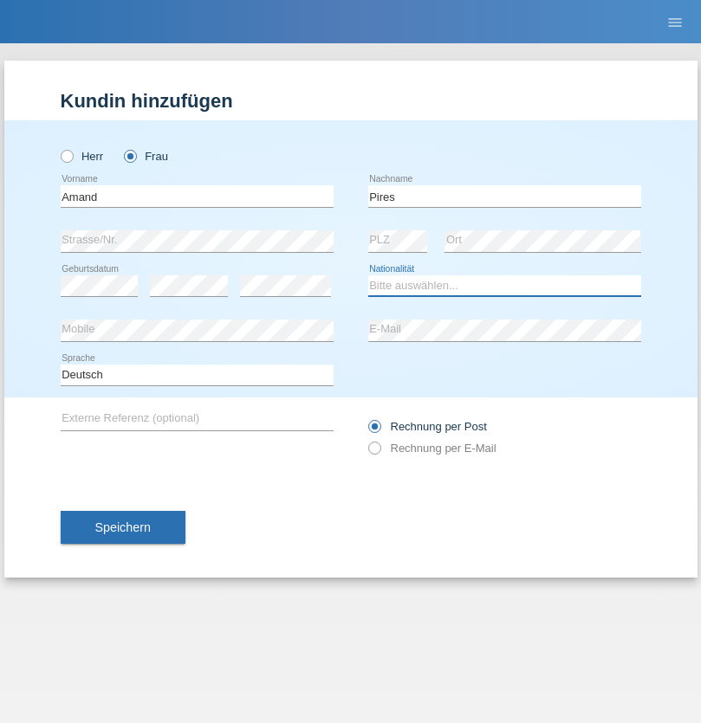
select select "CH"
radio input "true"
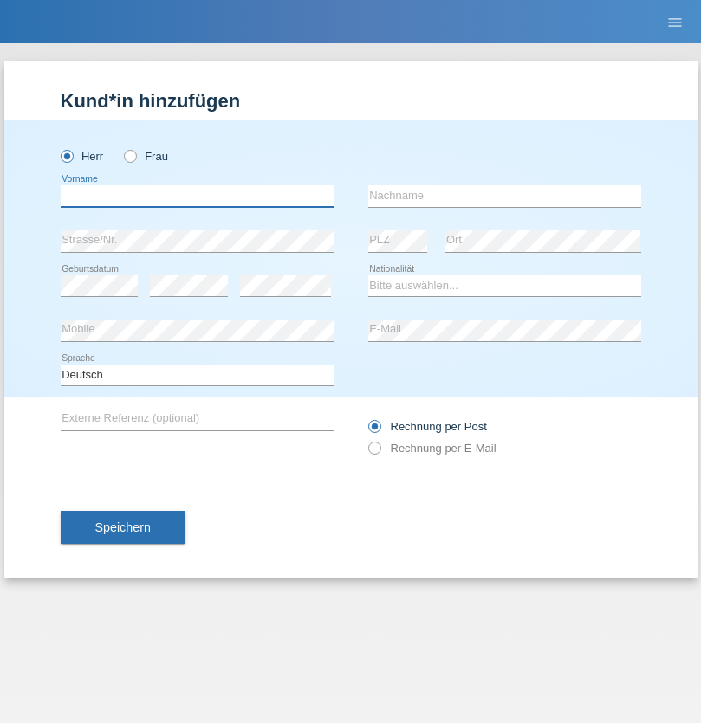
click at [197, 196] on input "text" at bounding box center [197, 196] width 273 height 22
type input "[PERSON_NAME]"
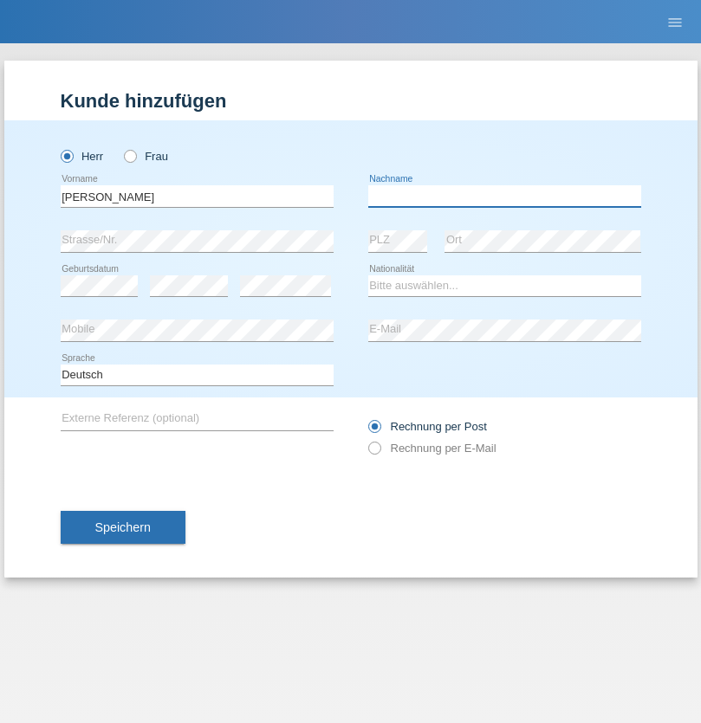
click at [504, 196] on input "text" at bounding box center [504, 196] width 273 height 22
type input "Saidi"
select select "CH"
radio input "true"
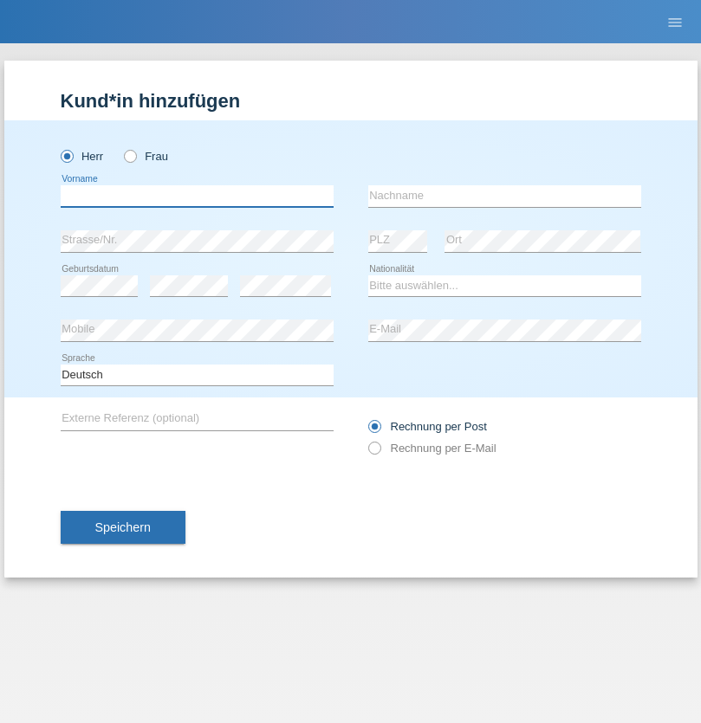
click at [197, 196] on input "text" at bounding box center [197, 196] width 273 height 22
type input "[PERSON_NAME]"
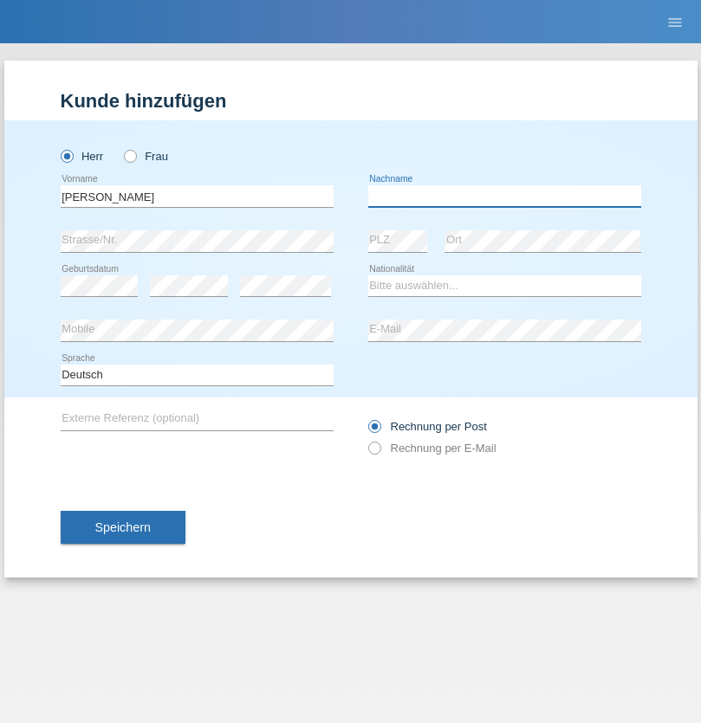
click at [504, 196] on input "text" at bounding box center [504, 196] width 273 height 22
type input "[PERSON_NAME]"
select select "PT"
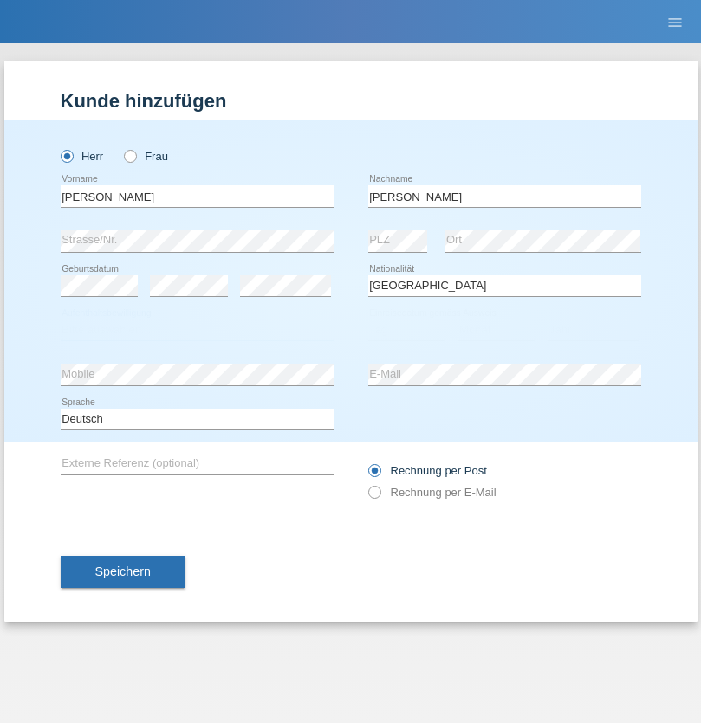
select select "C"
select select "23"
select select "08"
select select "2021"
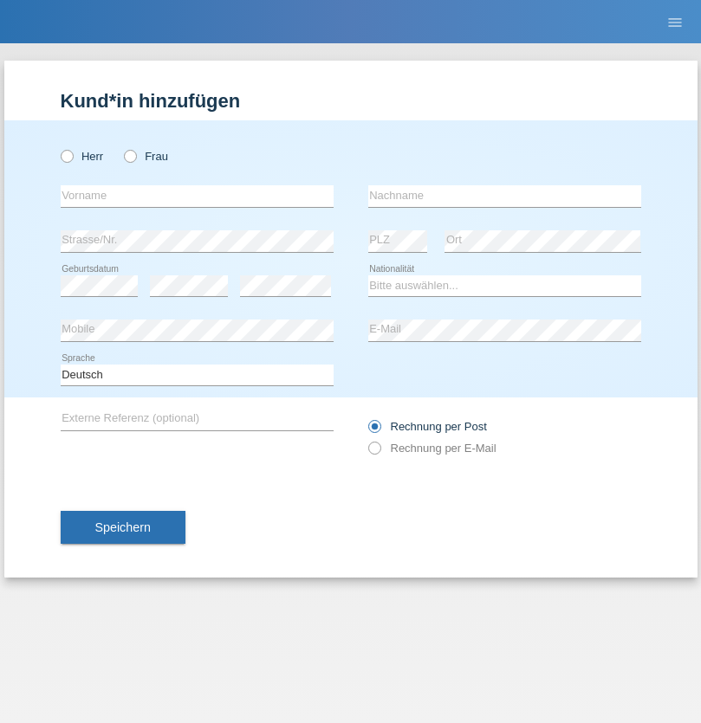
radio input "true"
click at [197, 196] on input "text" at bounding box center [197, 196] width 273 height 22
type input "[PERSON_NAME]"
click at [504, 196] on input "text" at bounding box center [504, 196] width 273 height 22
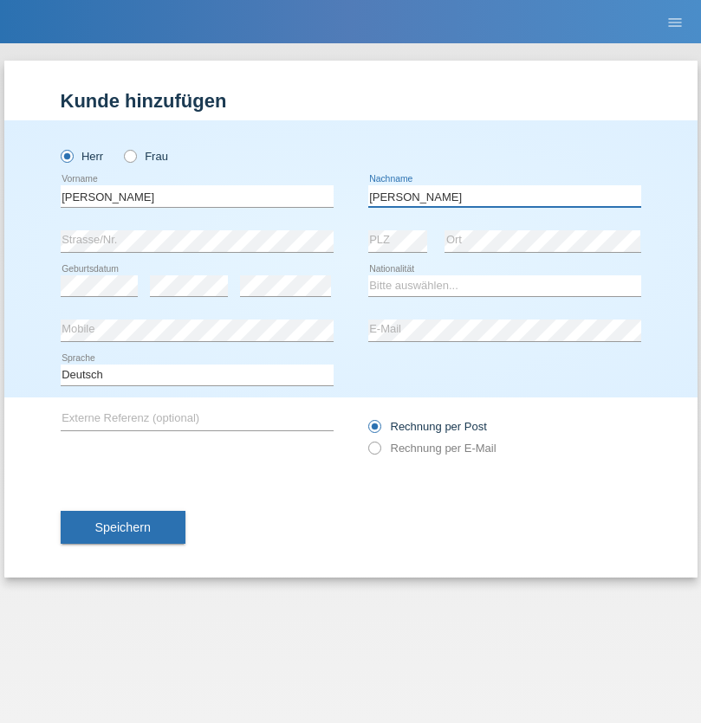
type input "Meier"
select select "CH"
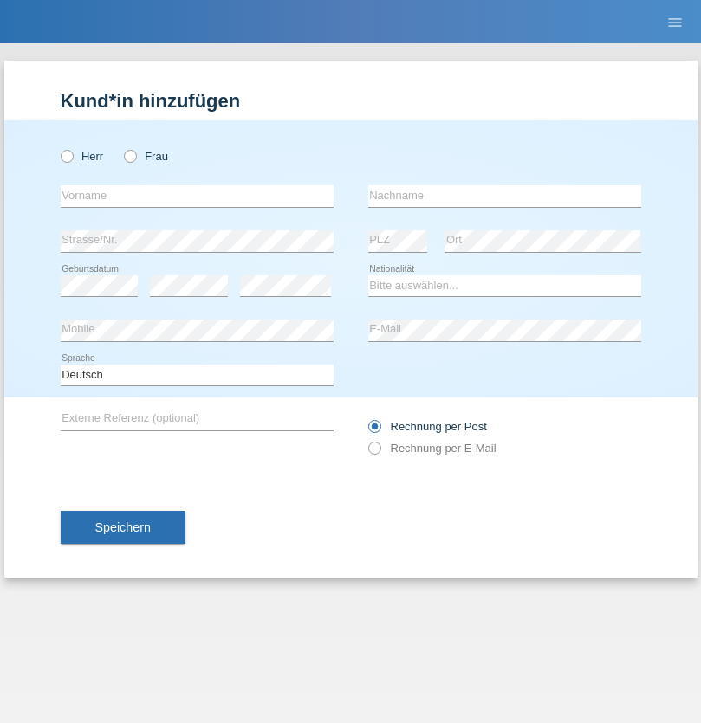
radio input "true"
click at [197, 196] on input "text" at bounding box center [197, 196] width 273 height 22
type input "Szilvia"
click at [504, 196] on input "text" at bounding box center [504, 196] width 273 height 22
type input "Olakh"
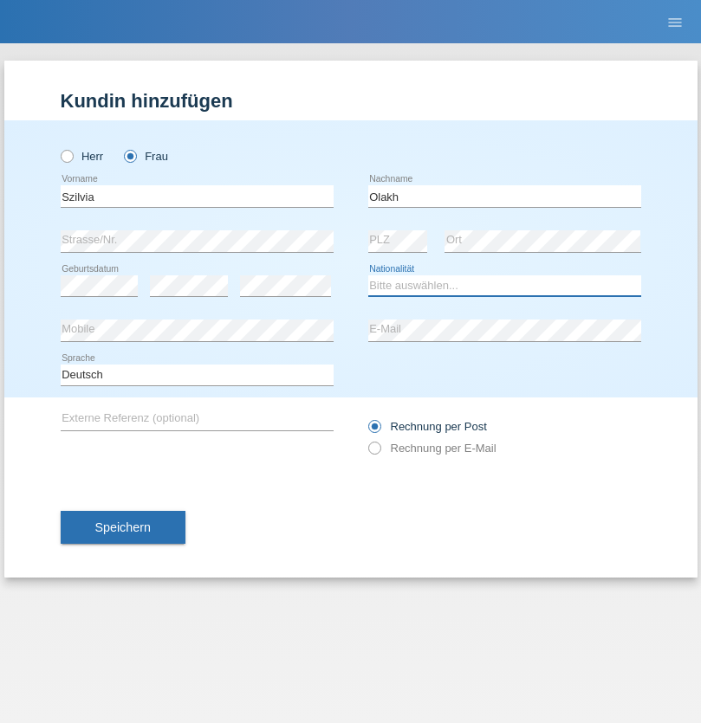
select select "UA"
select select "C"
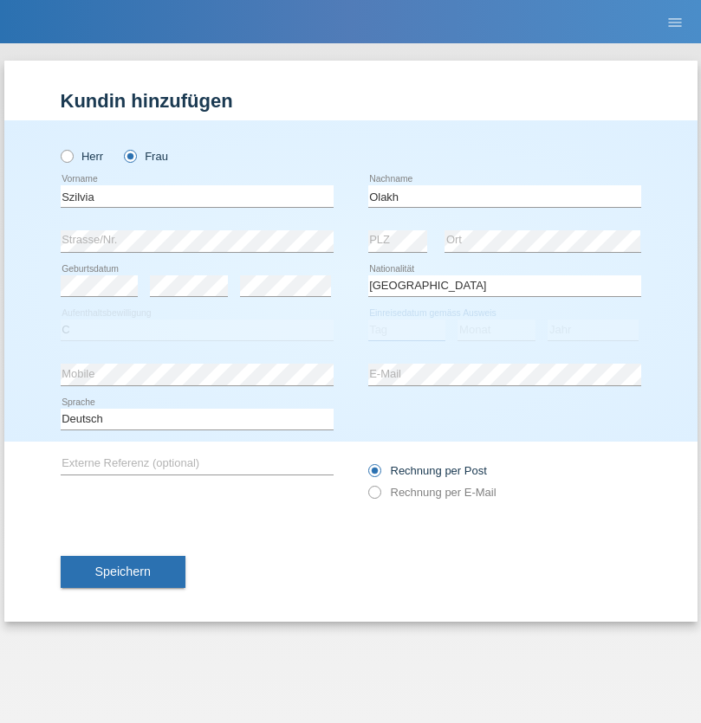
select select "16"
select select "09"
select select "2021"
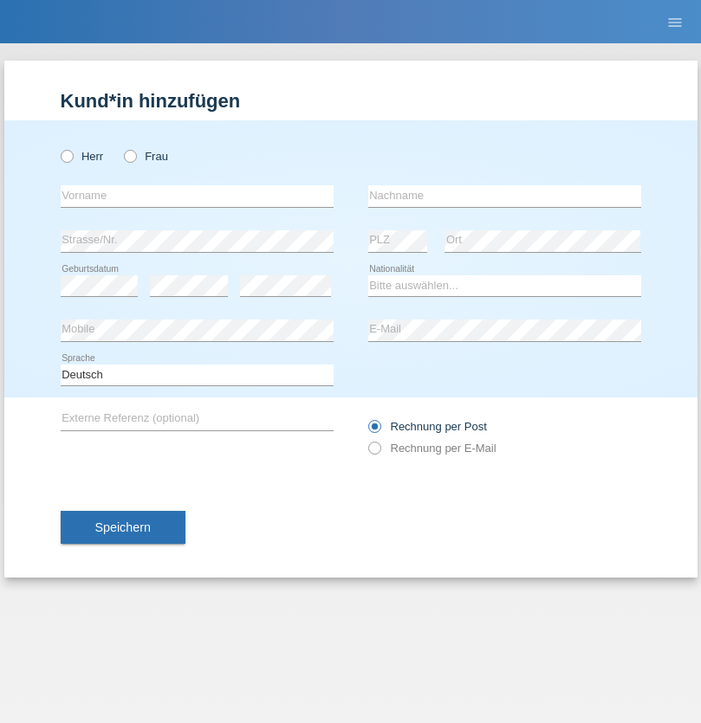
radio input "true"
click at [197, 196] on input "text" at bounding box center [197, 196] width 273 height 22
type input "Asrit"
click at [504, 196] on input "text" at bounding box center [504, 196] width 273 height 22
type input "Kupa"
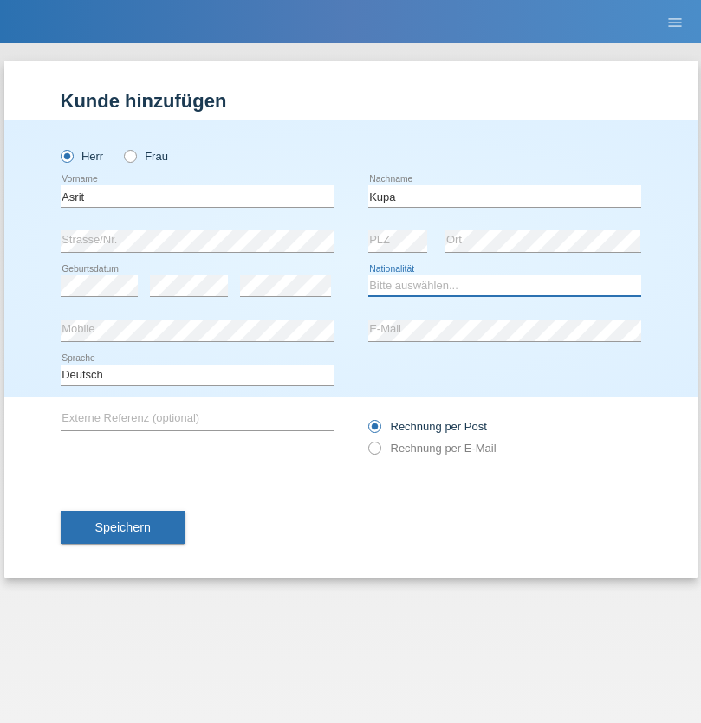
select select "MK"
select select "C"
select select "27"
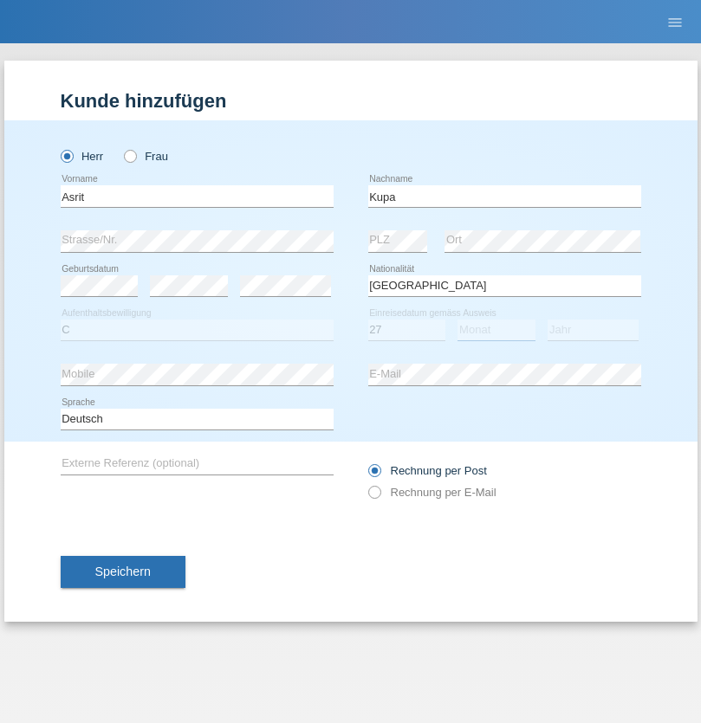
select select "05"
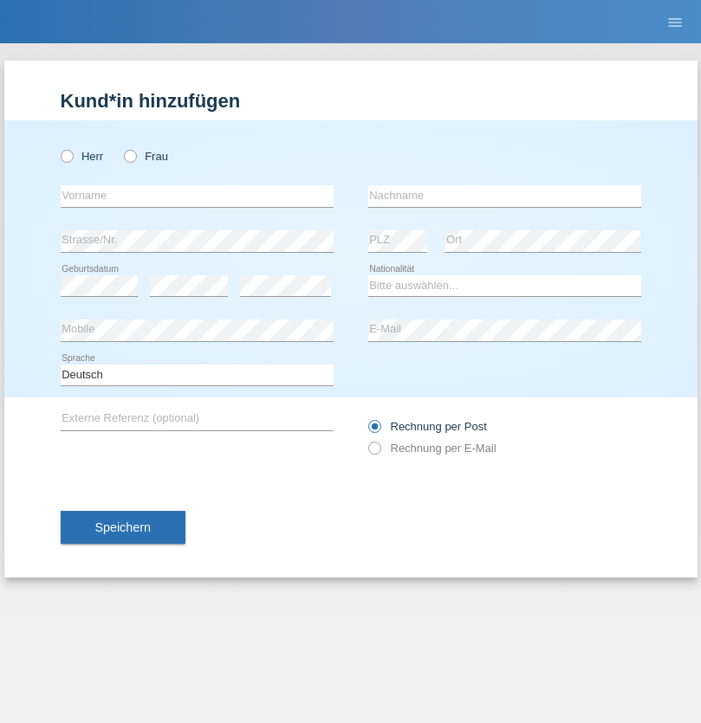
radio input "true"
click at [197, 196] on input "text" at bounding box center [197, 196] width 273 height 22
type input "Ibrahim"
click at [504, 196] on input "text" at bounding box center [504, 196] width 273 height 22
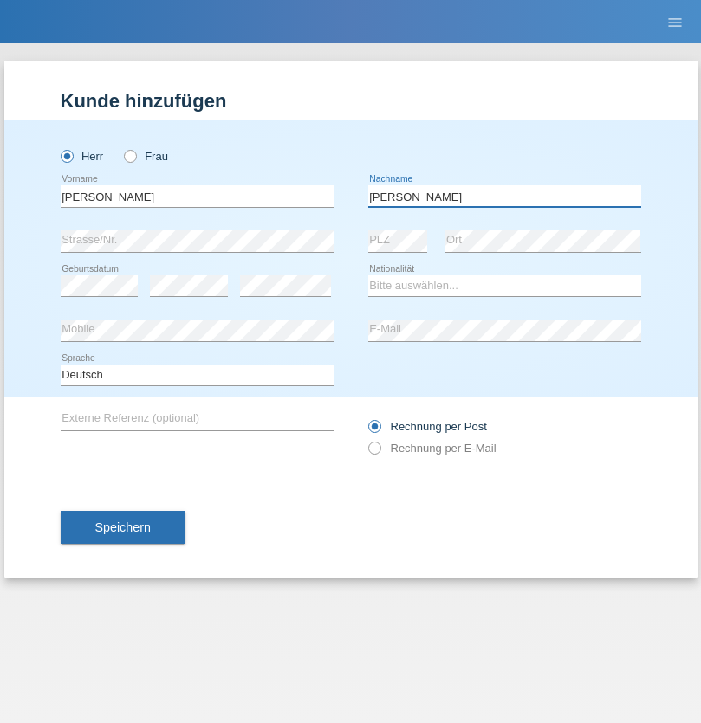
type input "Abbas"
select select "SY"
select select "C"
select select "16"
select select "09"
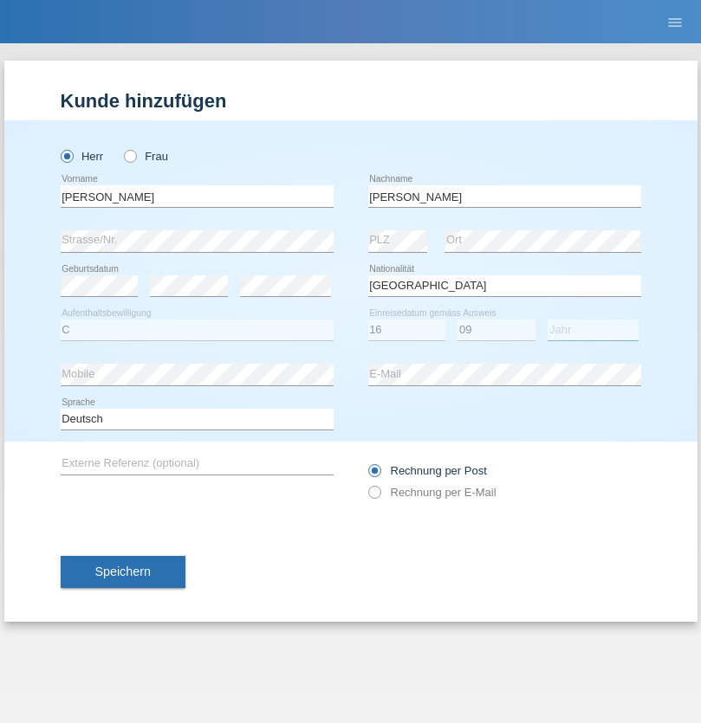
select select "2021"
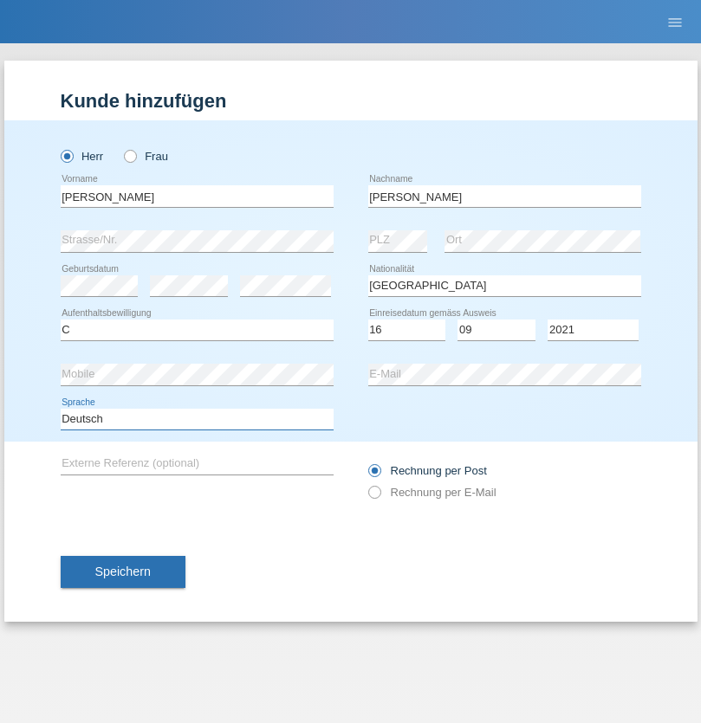
select select "en"
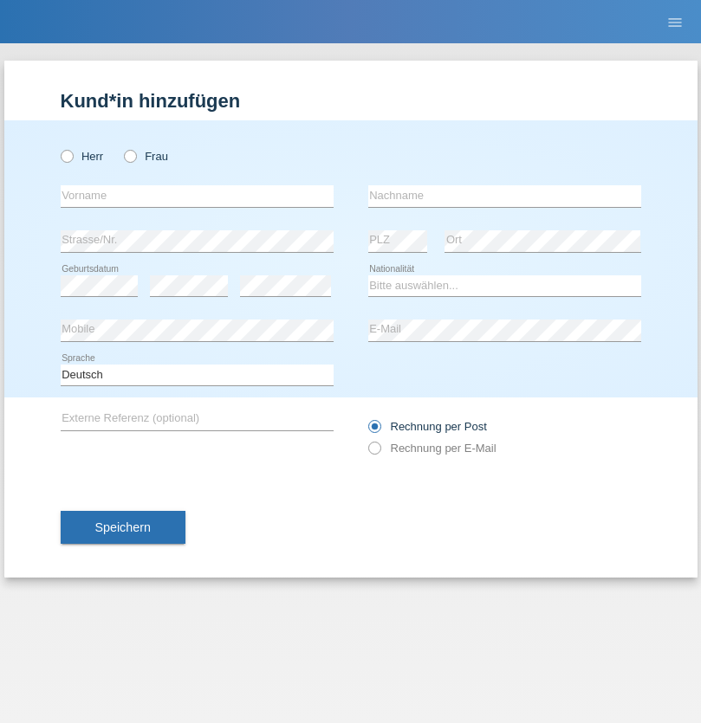
radio input "true"
select select "CH"
radio input "true"
click at [197, 196] on input "text" at bounding box center [197, 196] width 273 height 22
type input "[PERSON_NAME]"
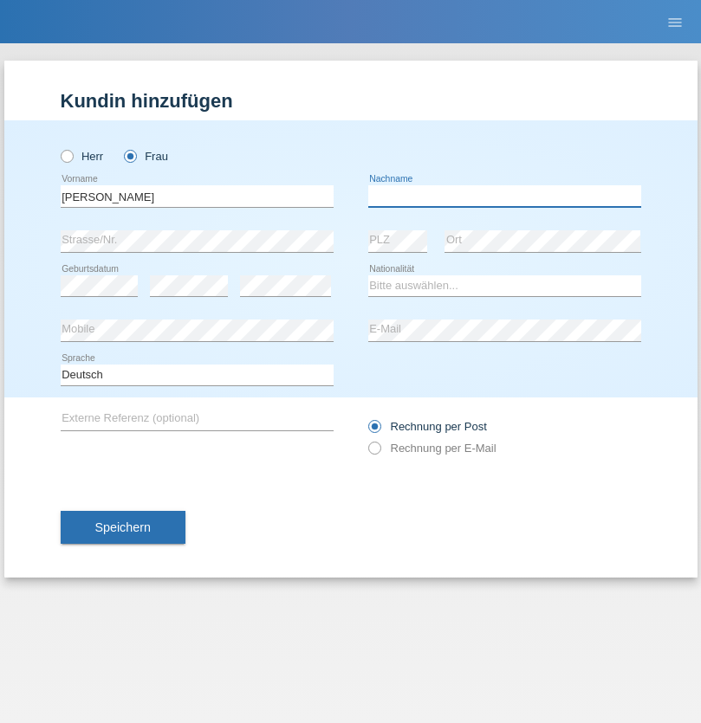
click at [504, 196] on input "text" at bounding box center [504, 196] width 273 height 22
type input "Bacic"
select select "CH"
